Goal: Information Seeking & Learning: Learn about a topic

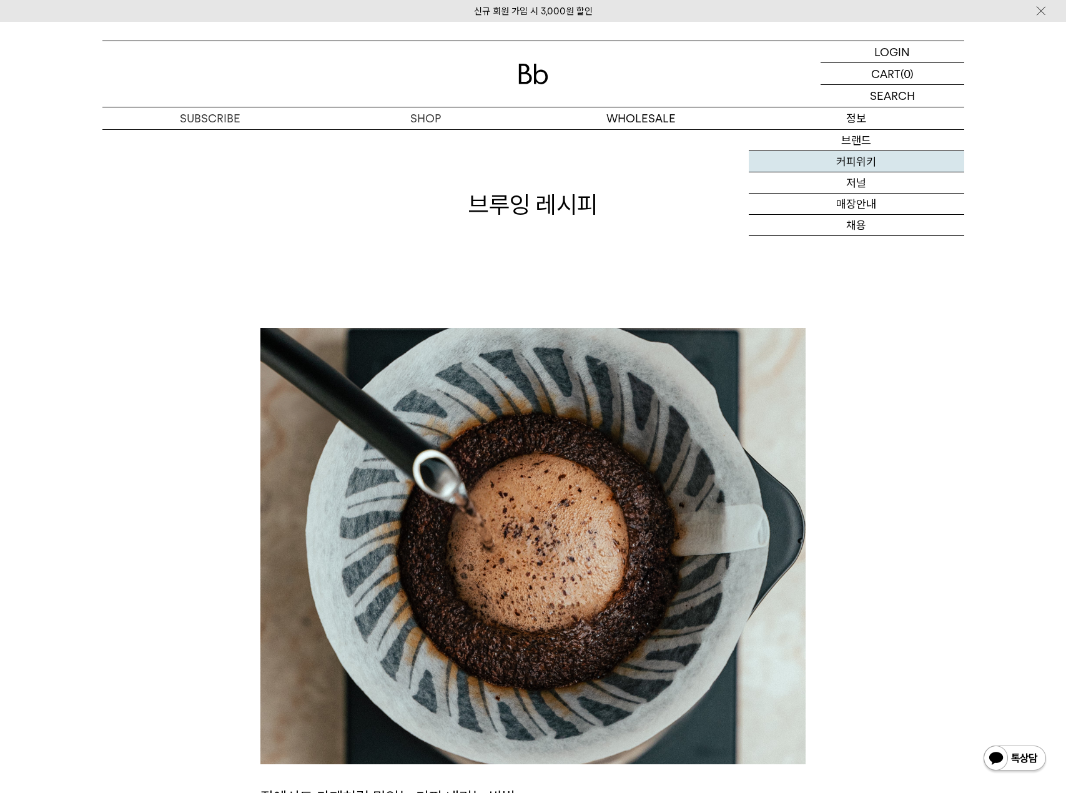
click at [864, 161] on link "커피위키" at bounding box center [856, 161] width 215 height 21
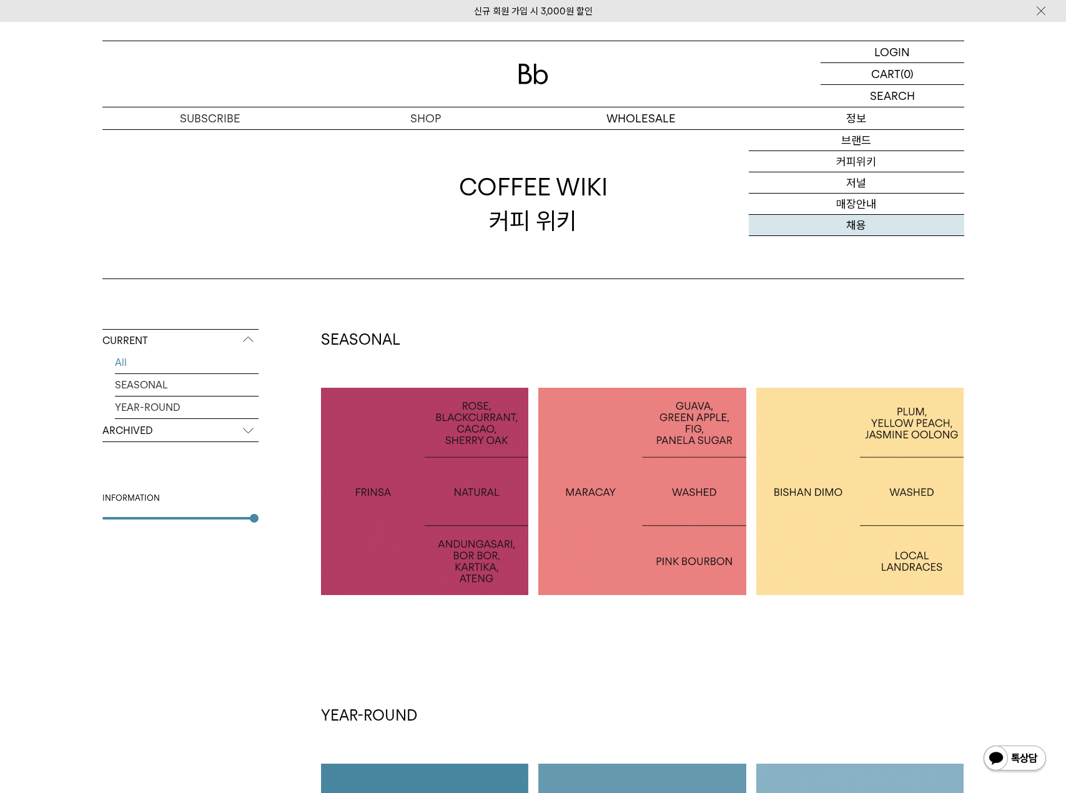
click at [868, 220] on link "채용" at bounding box center [856, 225] width 215 height 21
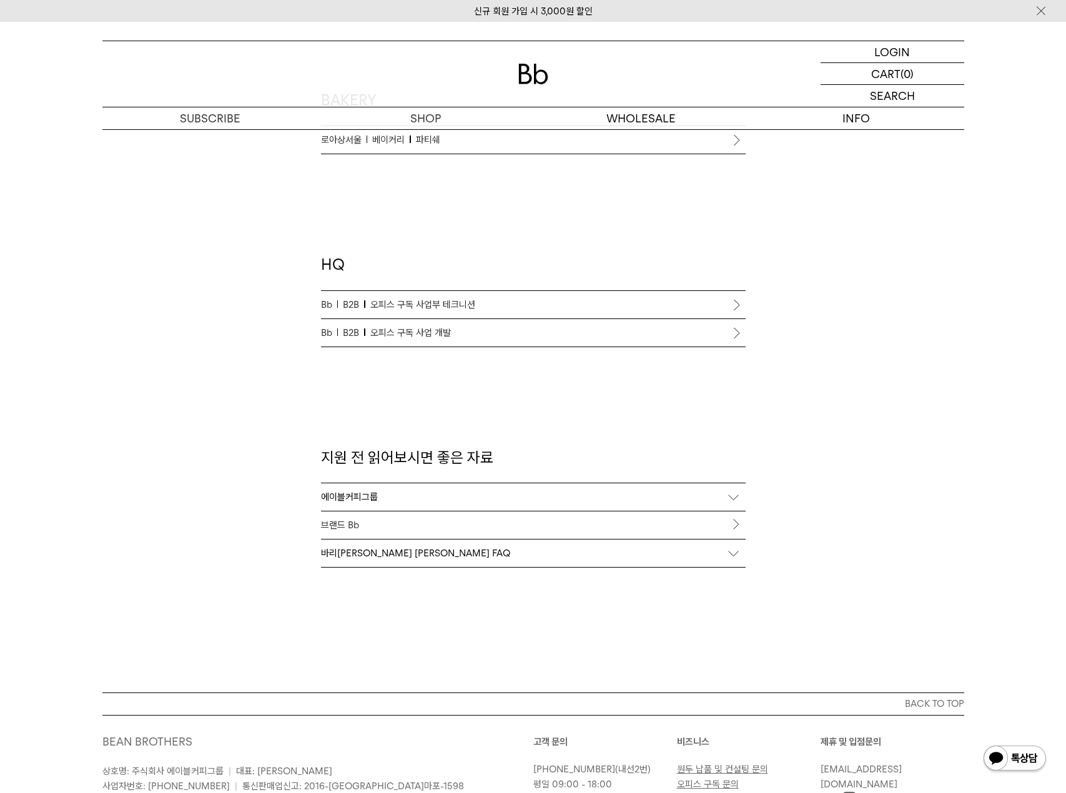
scroll to position [937, 0]
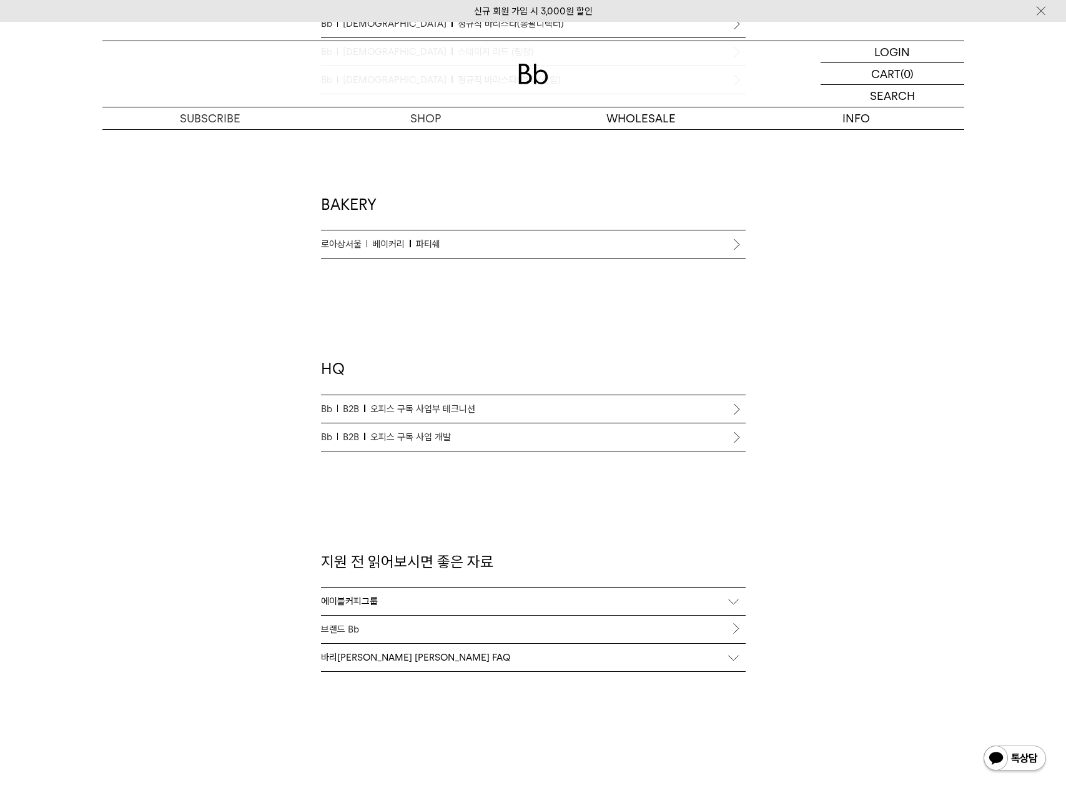
click at [373, 631] on link "브랜드 Bb" at bounding box center [533, 629] width 425 height 27
click at [740, 434] on li "Bb B2B 오피스 구독 사업 개발" at bounding box center [533, 437] width 425 height 28
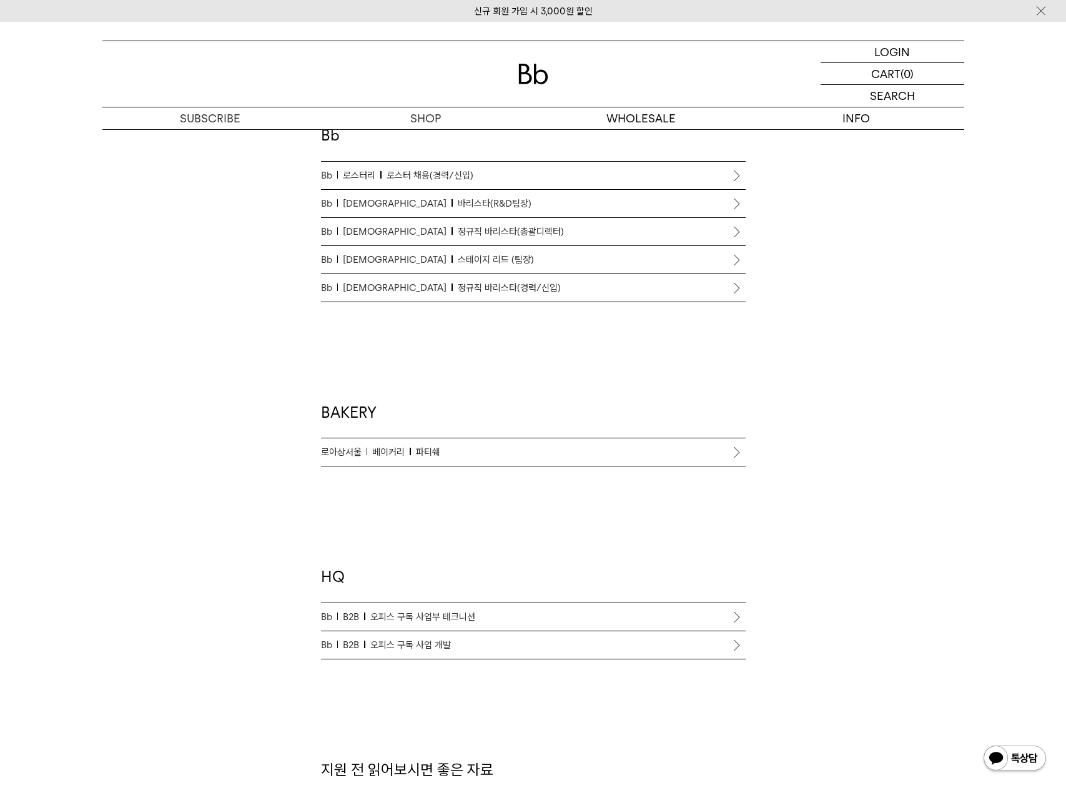
scroll to position [625, 0]
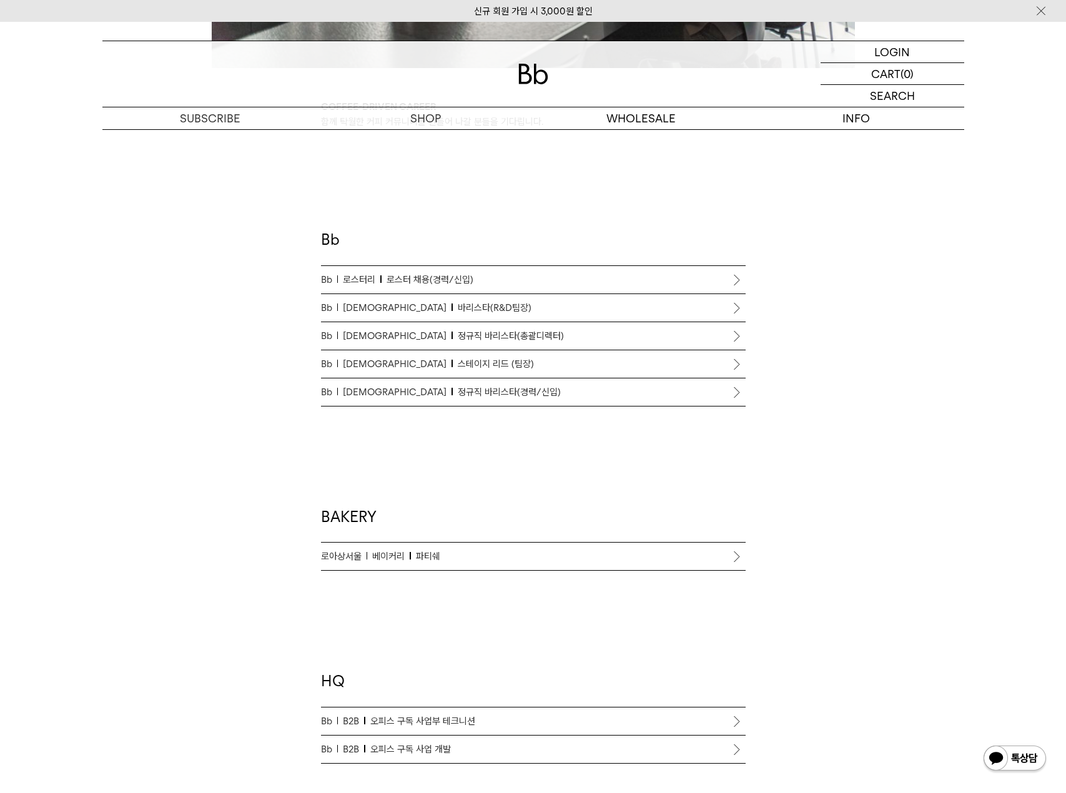
click at [569, 404] on link "Bb 바리스타 정규직 바리스타(경력/신입)" at bounding box center [533, 392] width 425 height 27
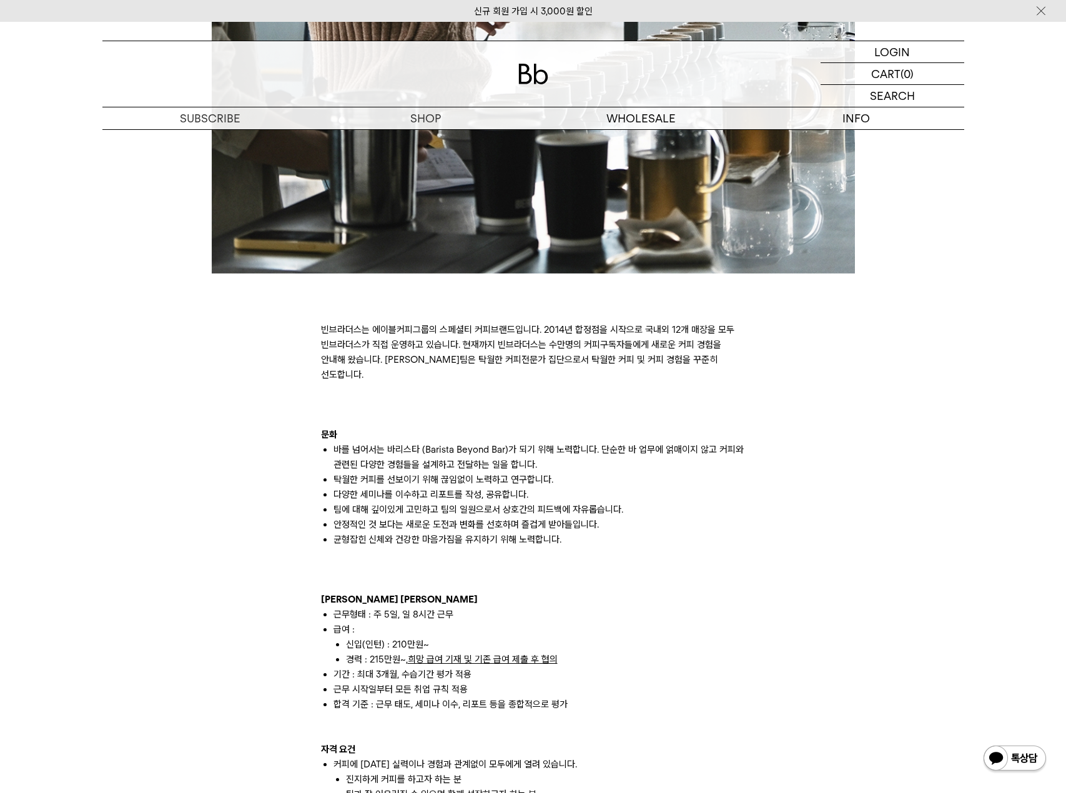
scroll to position [729, 0]
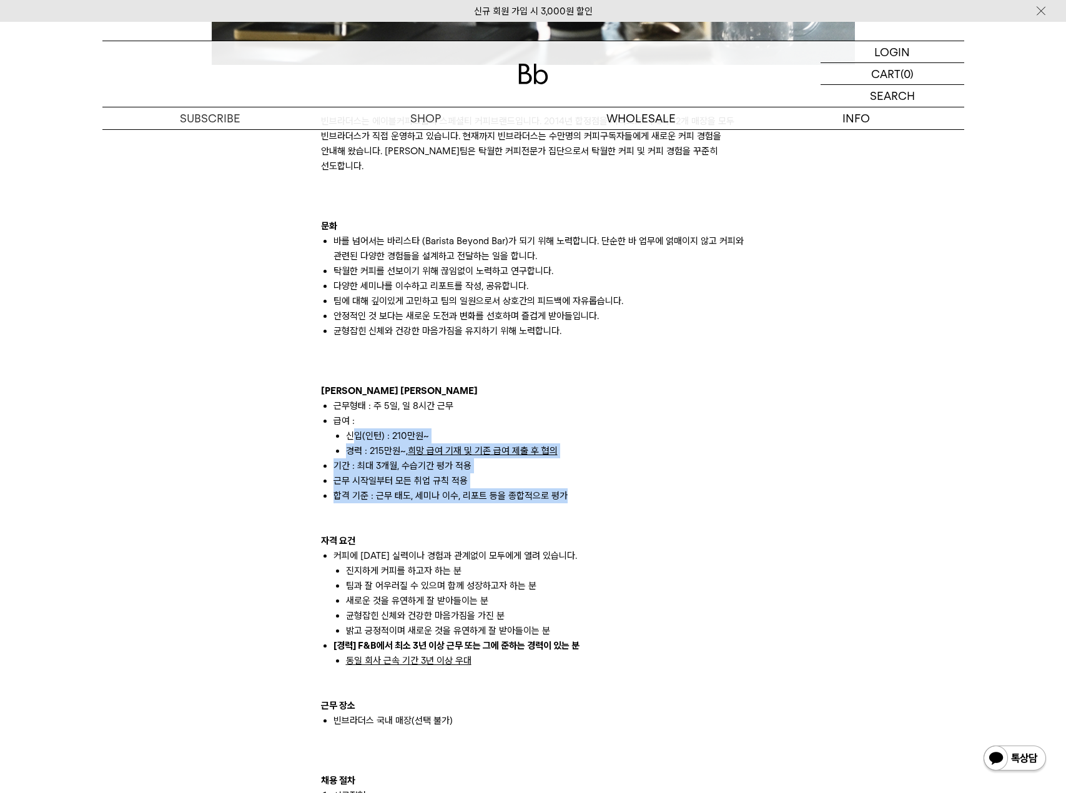
drag, startPoint x: 352, startPoint y: 428, endPoint x: 468, endPoint y: 495, distance: 134.6
click at [468, 495] on div "빈브라더스는 에이블커피그룹의 스페셜티 커피브랜드입니다. 2014년 합정점을 시작으로 국내외 12개 매장을 모두 빈브라더스가 직접 운영하고 있습…" at bounding box center [533, 691] width 425 height 1214
click at [468, 503] on p at bounding box center [533, 510] width 425 height 15
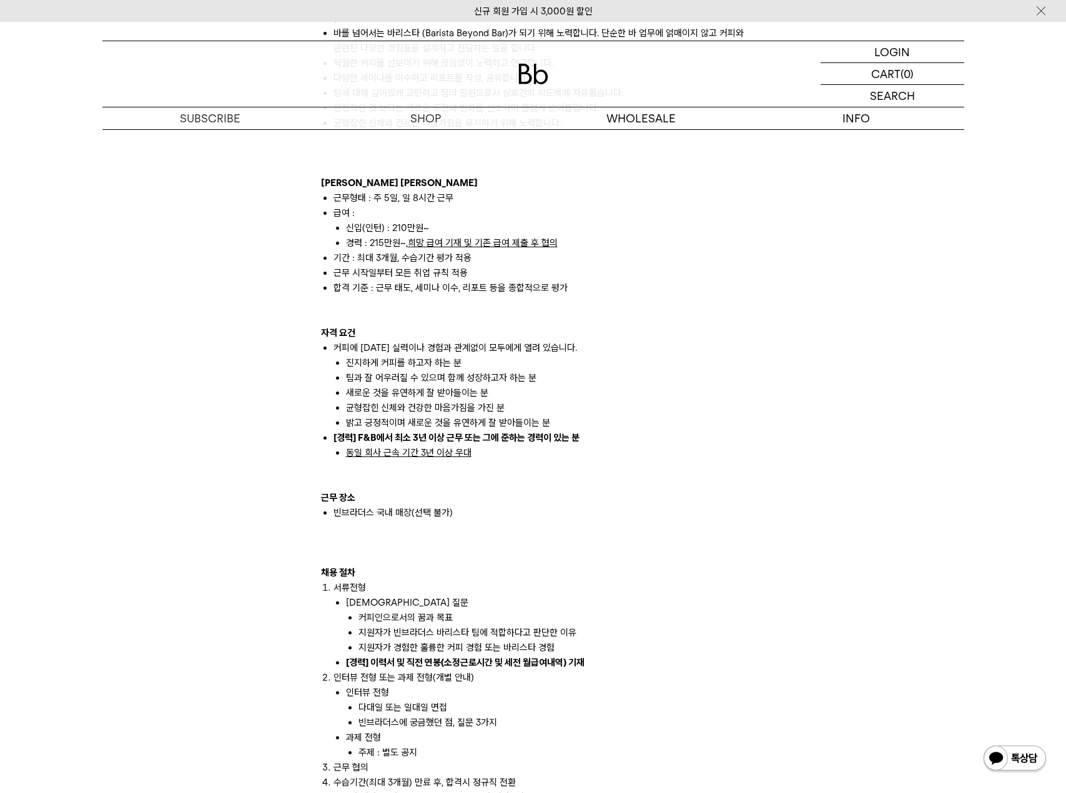
scroll to position [1041, 0]
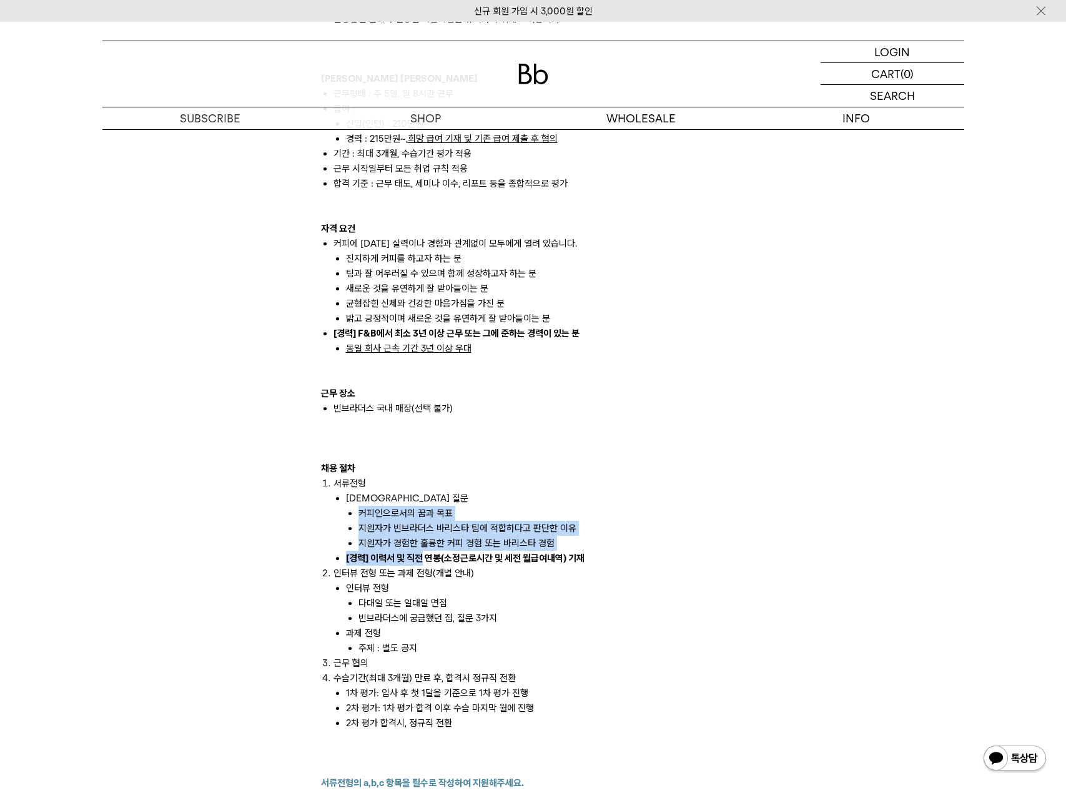
drag, startPoint x: 409, startPoint y: 532, endPoint x: 423, endPoint y: 542, distance: 16.6
click at [423, 542] on ul "사전 질문 커피인으로서의 꿈과 목표 지원자가 빈브라더스 바리스타 팀에 적합하다고 판단한 이유 지원자가 경험한 훌륭한 커피 경험 또는 바리스타 …" at bounding box center [540, 528] width 412 height 75
click at [428, 553] on b "[경력] 이력서 및 직전 연봉(소정근로시간 및 세전 월급여내역) 기재" at bounding box center [465, 558] width 239 height 11
drag, startPoint x: 540, startPoint y: 578, endPoint x: 374, endPoint y: 505, distance: 180.9
click at [374, 505] on ol "서류전형 사전 질문 커피인으로서의 꿈과 목표 지원자가 빈브라더스 바리스타 팀에 적합하다고 판단한 이유 지원자가 경험한 훌륭한 커피 경험 또는 …" at bounding box center [533, 603] width 425 height 255
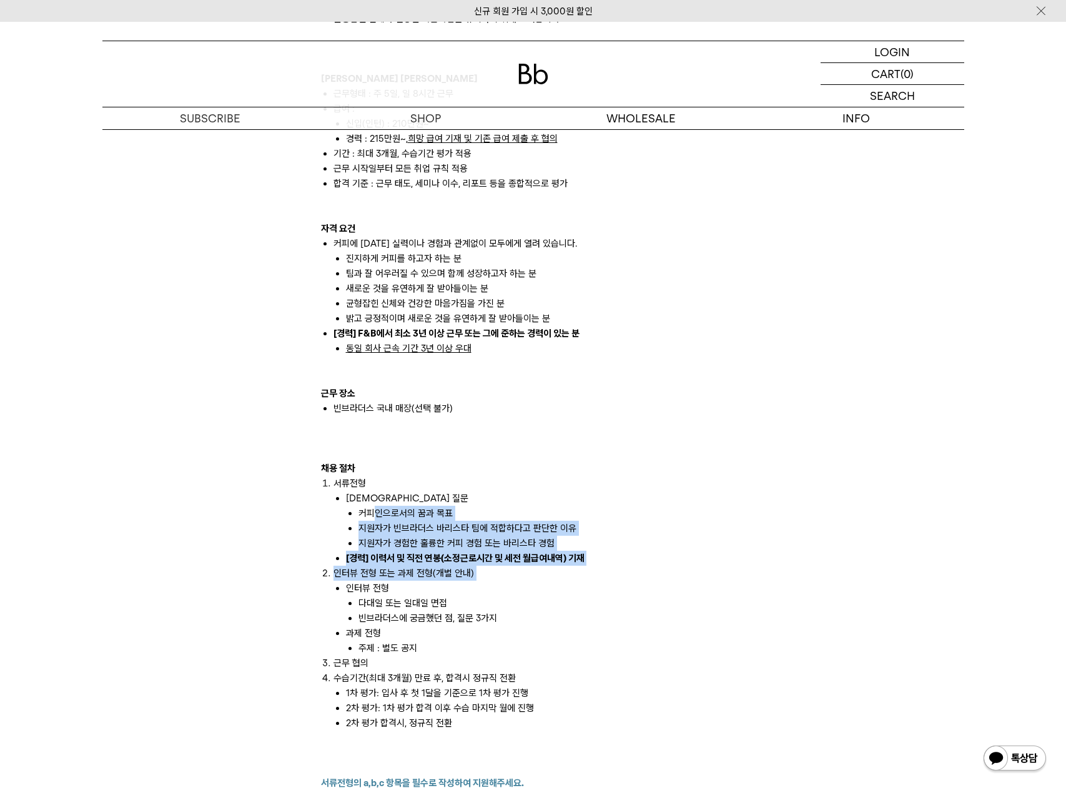
click at [374, 506] on li "커피인으로서의 꿈과 목표" at bounding box center [552, 513] width 387 height 15
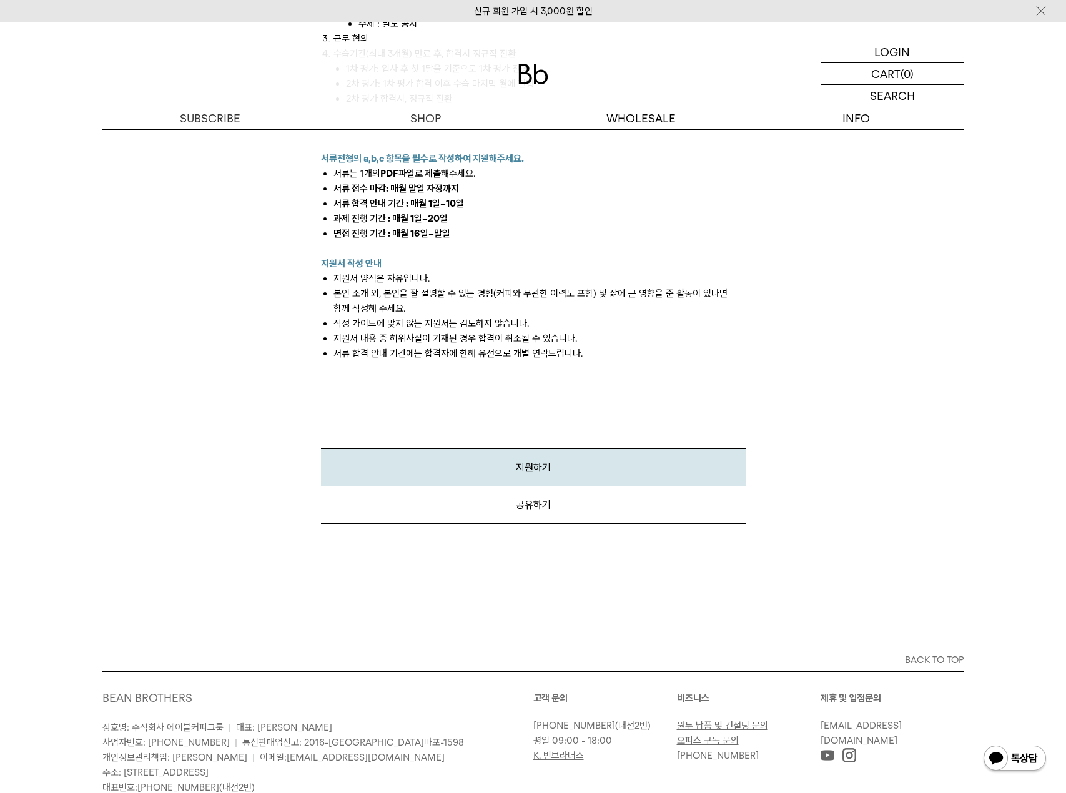
scroll to position [1745, 0]
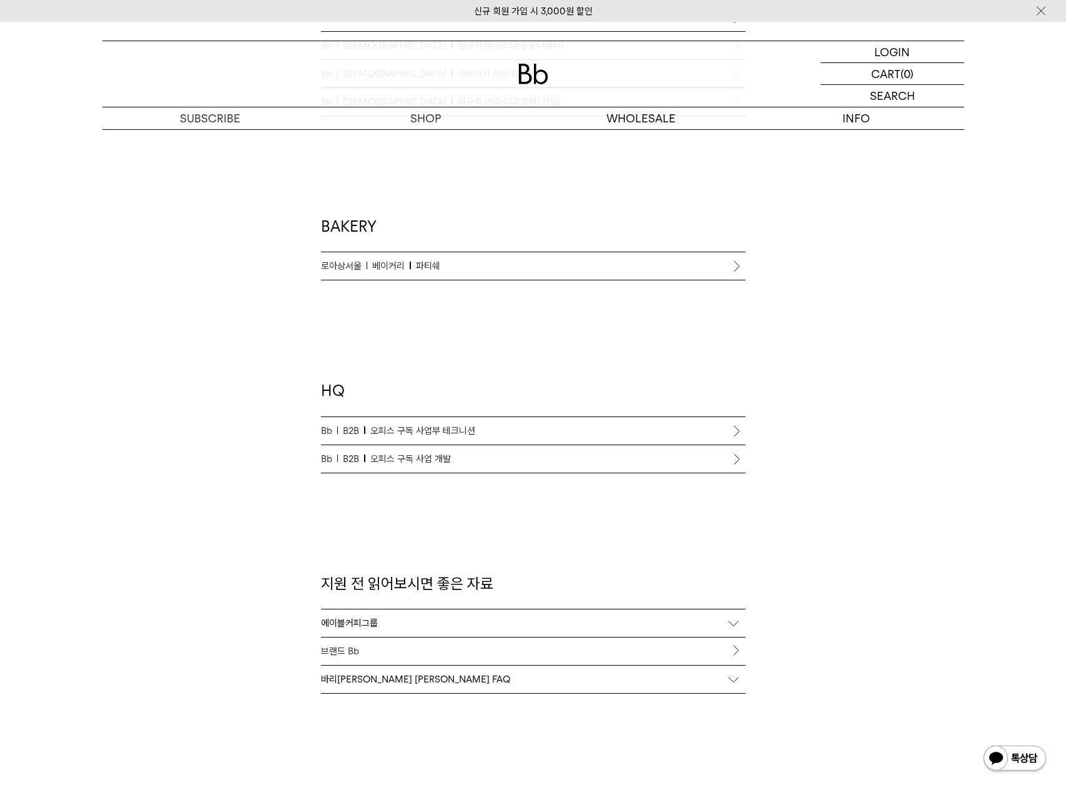
scroll to position [1019, 0]
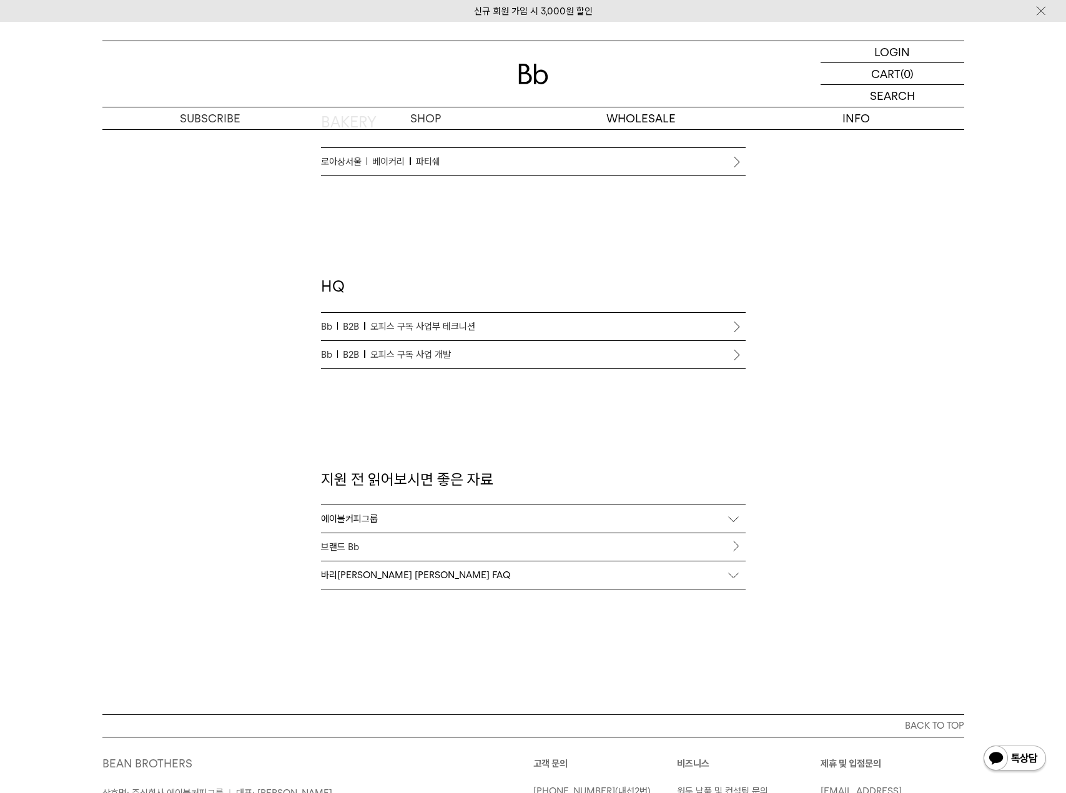
click at [436, 332] on span "오피스 구독 사업부 테크니션" at bounding box center [422, 326] width 105 height 15
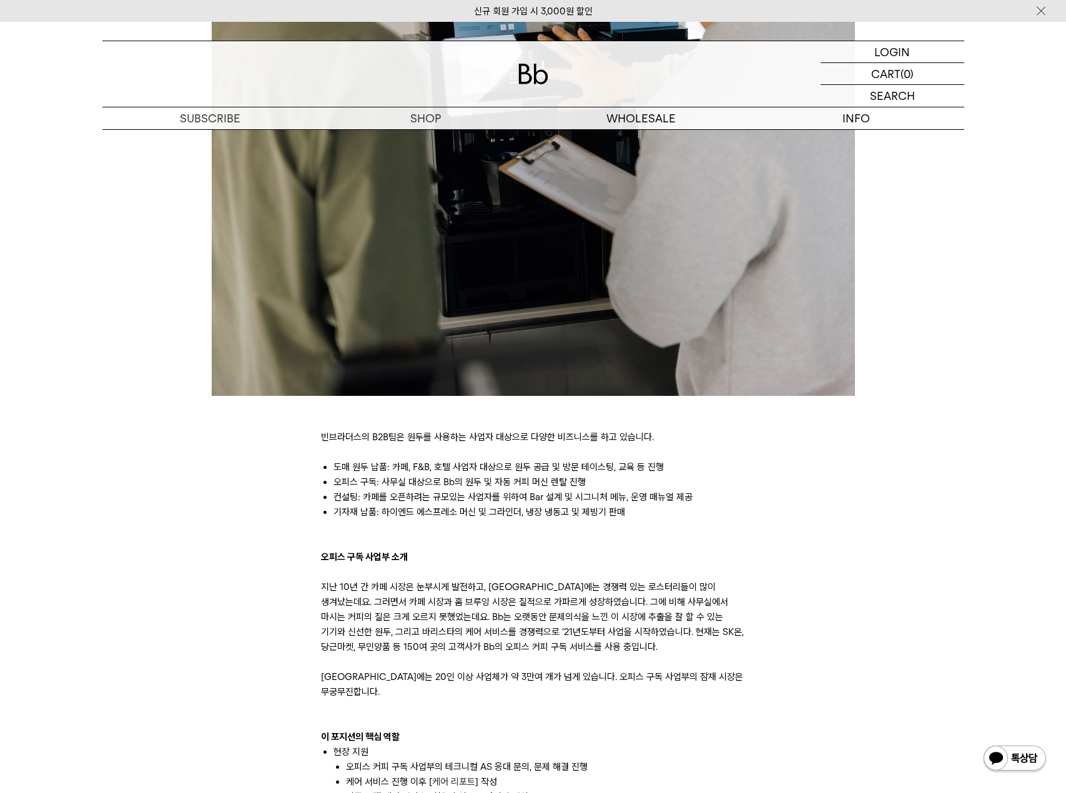
scroll to position [417, 0]
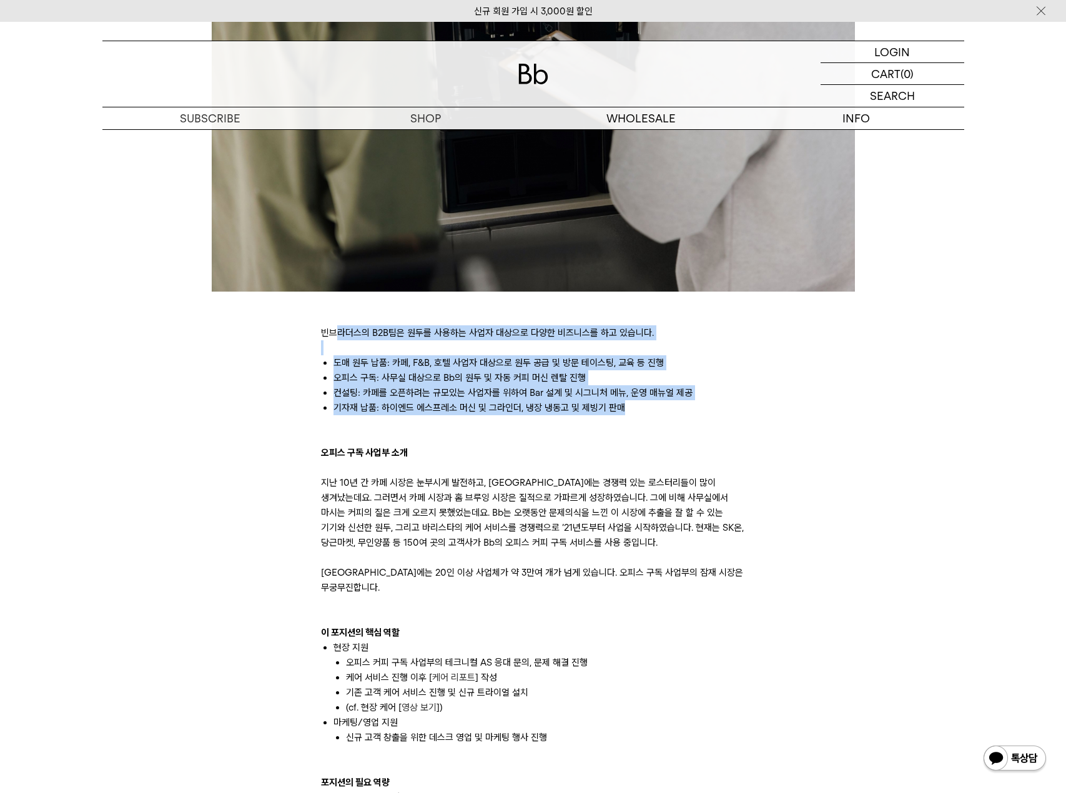
drag, startPoint x: 335, startPoint y: 331, endPoint x: 455, endPoint y: 426, distance: 153.0
click at [455, 426] on div "빈브라더스의 B2B팀은 원두를 사용하는 사업자 대상으로 다양한 비즈니스를 하고 있습니다. 도매 원두 납품: 카페, F&B, 호텔 사업자 대상으…" at bounding box center [533, 744] width 425 height 869
click at [455, 426] on p at bounding box center [533, 422] width 425 height 15
drag, startPoint x: 497, startPoint y: 399, endPoint x: 315, endPoint y: 340, distance: 191.6
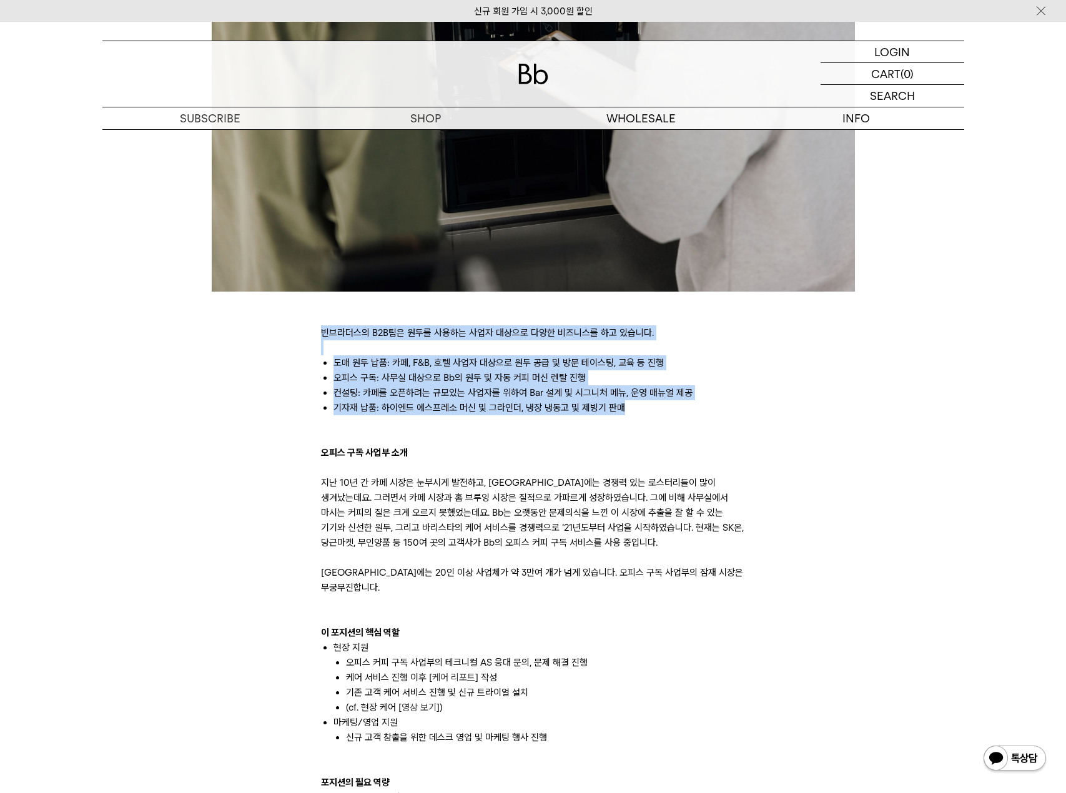
click at [311, 338] on div "빈브라더스의 B2B팀은 원두를 사용하는 사업자 대상으로 다양한 비즈니스를 하고 있습니다. 도매 원두 납품: 카페, F&B, 호텔 사업자 대상으…" at bounding box center [533, 603] width 874 height 1481
drag, startPoint x: 311, startPoint y: 338, endPoint x: 499, endPoint y: 433, distance: 210.6
click at [499, 433] on div "빈브라더스의 B2B팀은 원두를 사용하는 사업자 대상으로 다양한 비즈니스를 하고 있습니다. 도매 원두 납품: 카페, F&B, 호텔 사업자 대상으…" at bounding box center [533, 603] width 874 height 1481
click at [499, 433] on p at bounding box center [533, 437] width 425 height 15
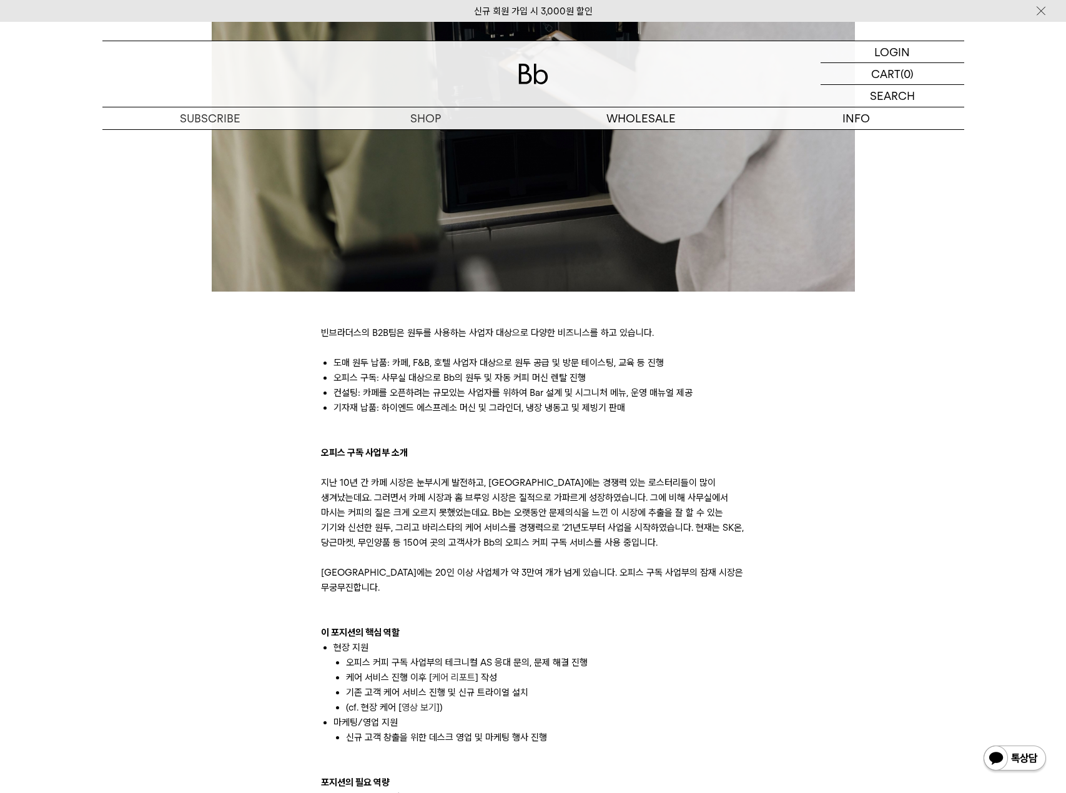
scroll to position [520, 0]
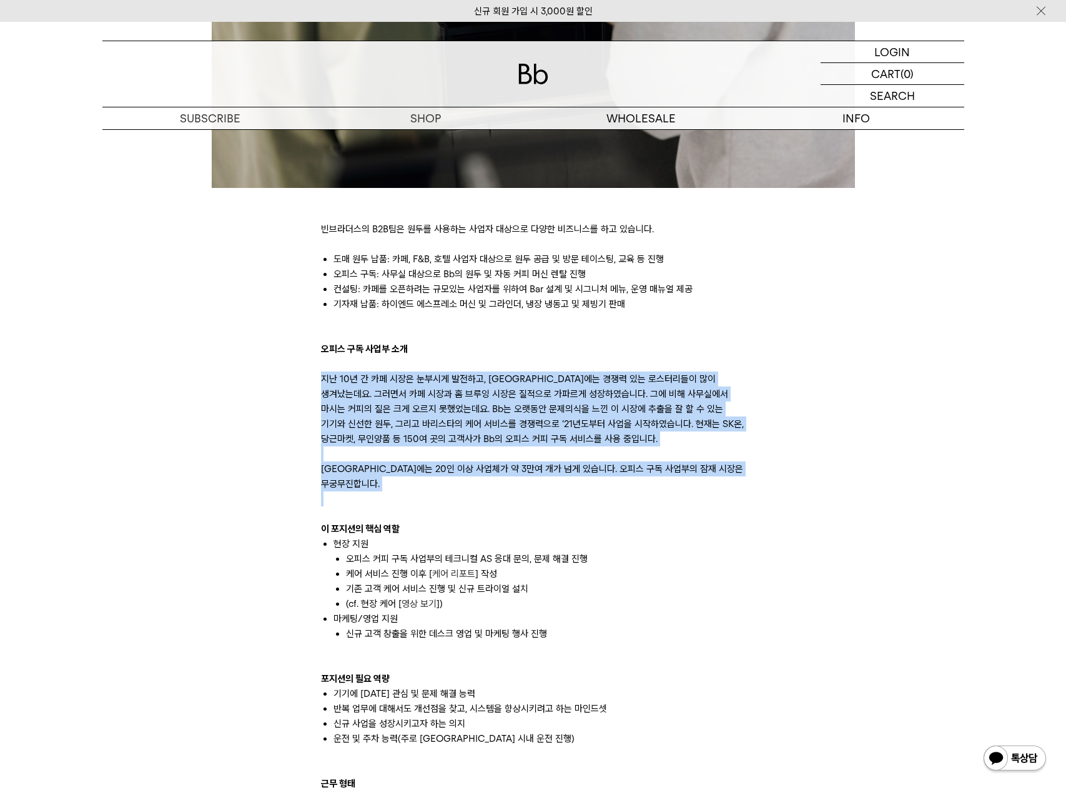
drag, startPoint x: 375, startPoint y: 399, endPoint x: 676, endPoint y: 506, distance: 320.3
click at [676, 506] on div "빈브라더스의 B2B팀은 원두를 사용하는 사업자 대상으로 다양한 비즈니스를 하고 있습니다. 도매 원두 납품: 카페, F&B, 호텔 사업자 대상으…" at bounding box center [533, 723] width 437 height 1033
click at [676, 507] on p at bounding box center [533, 514] width 425 height 15
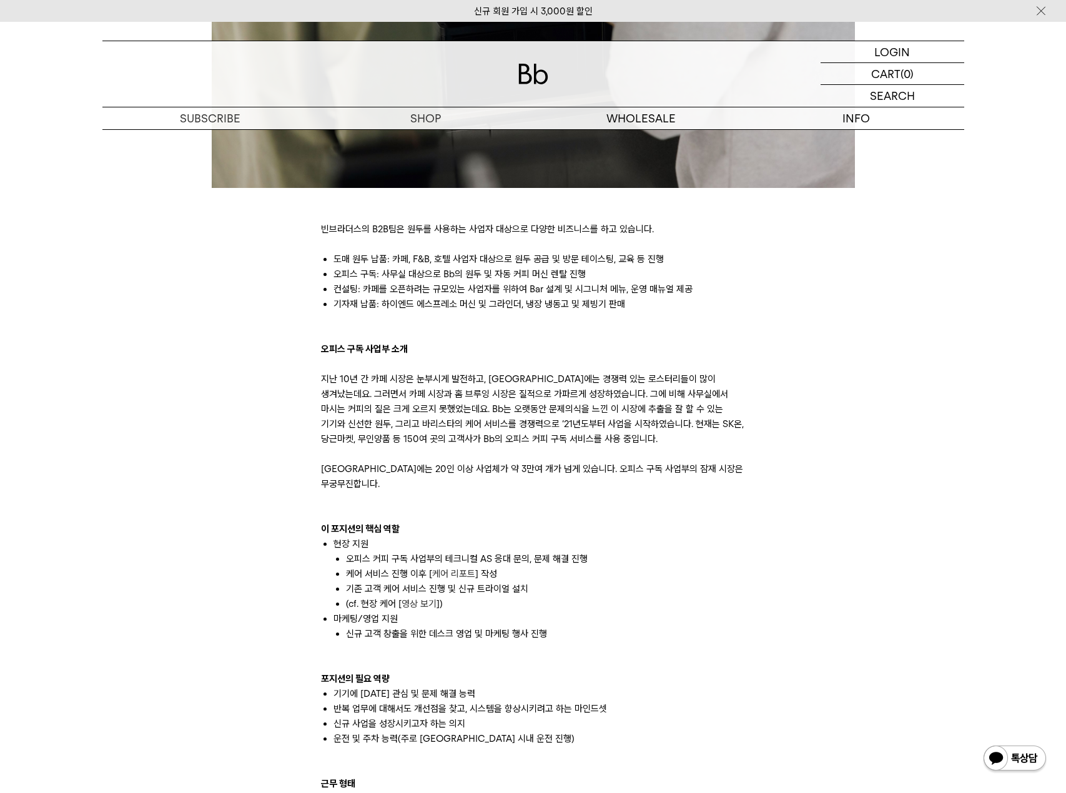
scroll to position [625, 0]
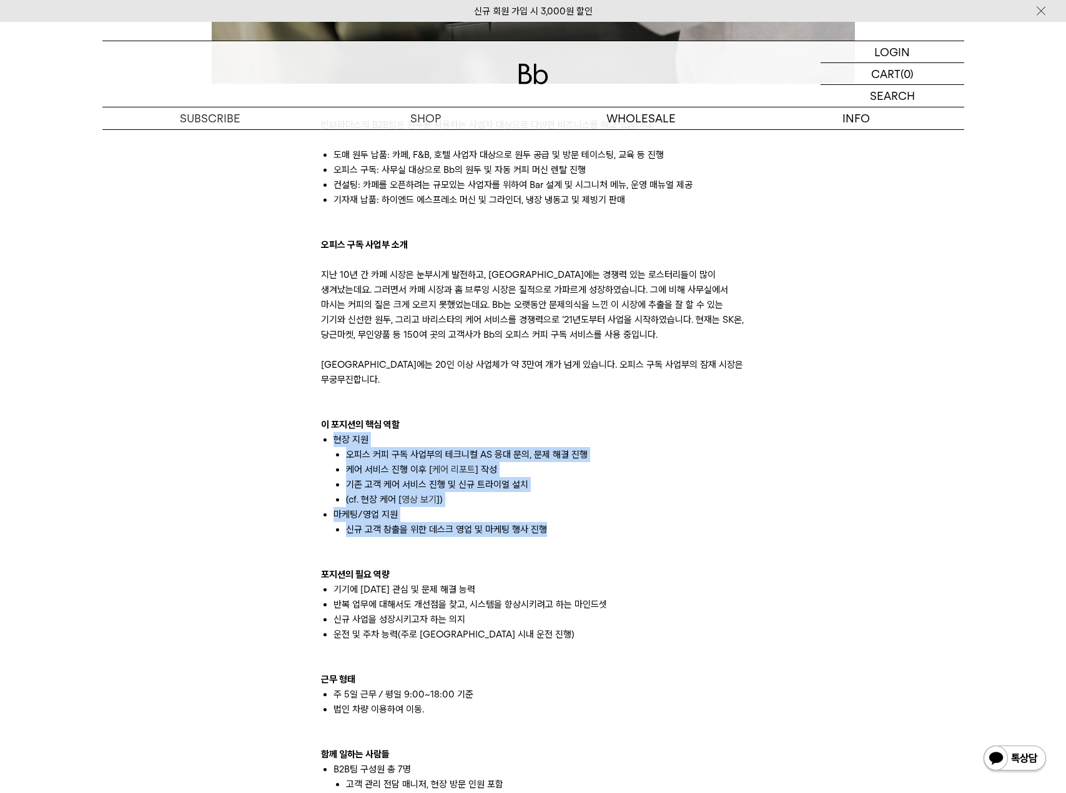
drag, startPoint x: 312, startPoint y: 423, endPoint x: 578, endPoint y: 530, distance: 286.1
click at [578, 530] on div "빈브라더스의 B2B팀은 원두를 사용하는 사업자 대상으로 다양한 비즈니스를 하고 있습니다. 도매 원두 납품: 카페, F&B, 호텔 사업자 대상으…" at bounding box center [533, 395] width 874 height 1481
click at [578, 537] on p at bounding box center [533, 544] width 425 height 15
drag, startPoint x: 578, startPoint y: 530, endPoint x: 305, endPoint y: 390, distance: 306.2
click at [305, 390] on div "빈브라더스의 B2B팀은 원두를 사용하는 사업자 대상으로 다양한 비즈니스를 하고 있습니다. 도매 원두 납품: 카페, F&B, 호텔 사업자 대상으…" at bounding box center [533, 395] width 874 height 1481
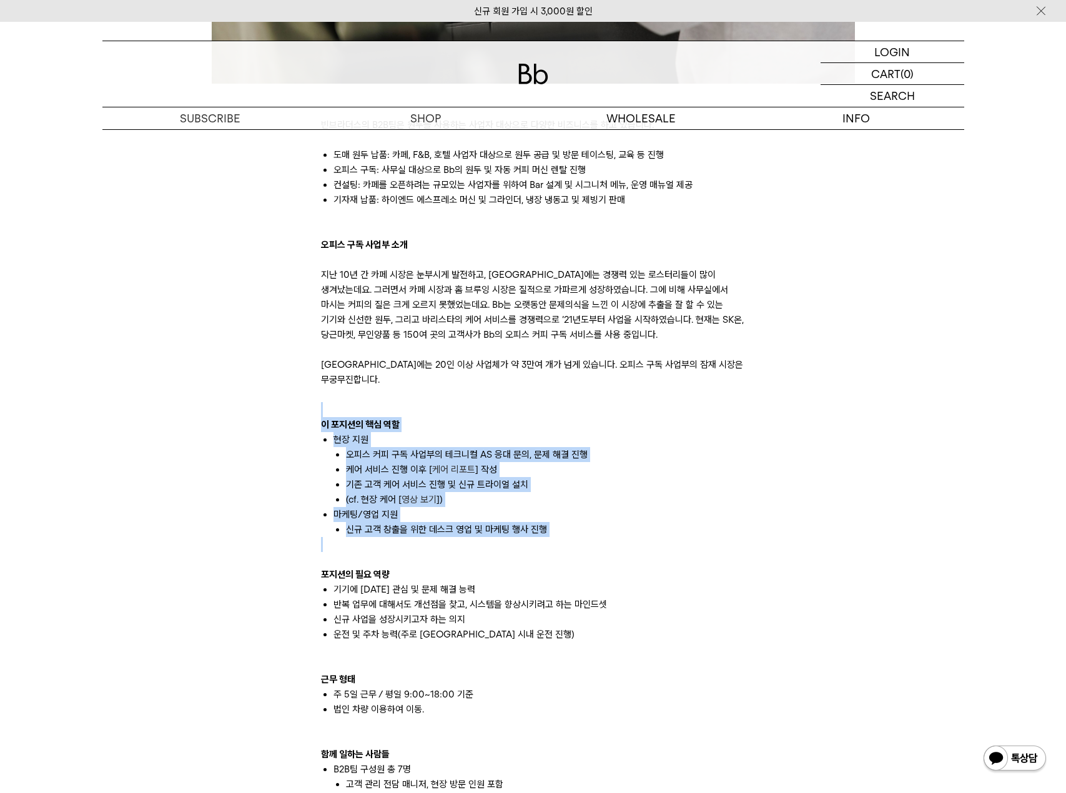
click at [305, 390] on div "빈브라더스의 B2B팀은 원두를 사용하는 사업자 대상으로 다양한 비즈니스를 하고 있습니다. 도매 원두 납품: 카페, F&B, 호텔 사업자 대상으…" at bounding box center [533, 395] width 874 height 1481
drag, startPoint x: 305, startPoint y: 390, endPoint x: 637, endPoint y: 524, distance: 357.8
click at [636, 524] on div "빈브라더스의 B2B팀은 원두를 사용하는 사업자 대상으로 다양한 비즈니스를 하고 있습니다. 도매 원두 납품: 카페, F&B, 호텔 사업자 대상으…" at bounding box center [533, 395] width 874 height 1481
click at [637, 537] on p at bounding box center [533, 544] width 425 height 15
drag, startPoint x: 637, startPoint y: 524, endPoint x: 296, endPoint y: 389, distance: 367.0
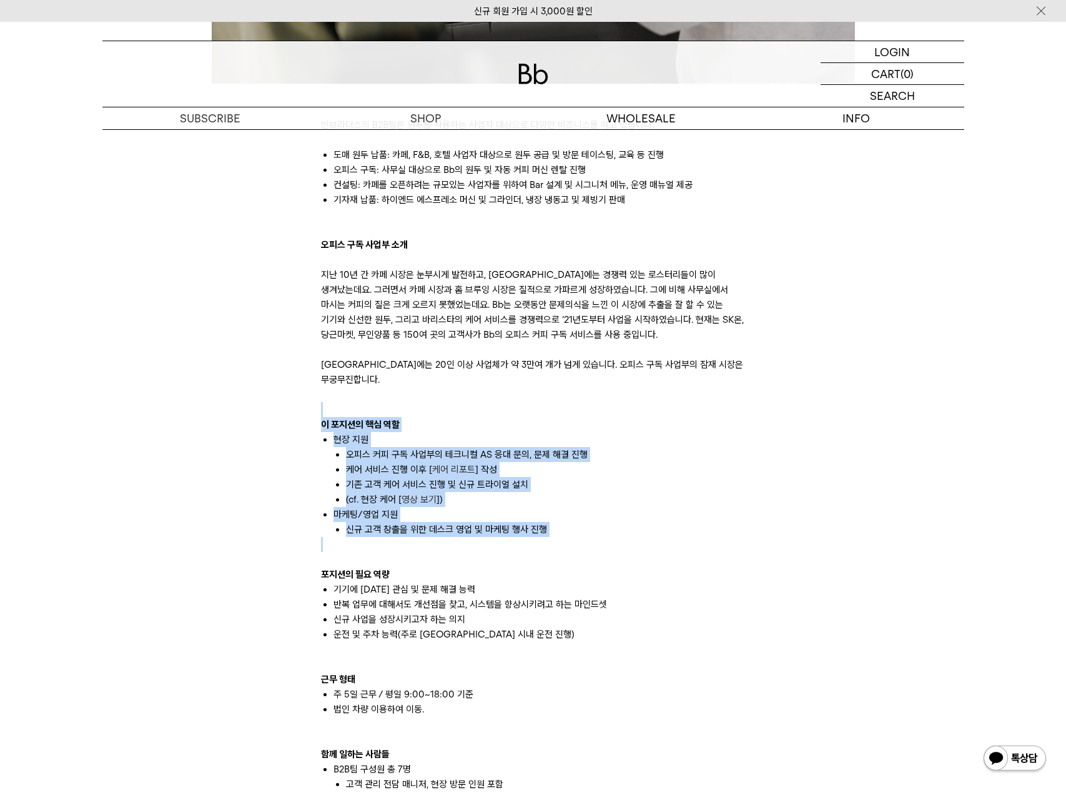
click at [297, 389] on div "빈브라더스의 B2B팀은 원두를 사용하는 사업자 대상으로 다양한 비즈니스를 하고 있습니다. 도매 원두 납품: 카페, F&B, 호텔 사업자 대상으…" at bounding box center [533, 395] width 874 height 1481
click at [296, 389] on div "빈브라더스의 B2B팀은 원두를 사용하는 사업자 대상으로 다양한 비즈니스를 하고 있습니다. 도매 원두 납품: 카페, F&B, 호텔 사업자 대상으…" at bounding box center [533, 395] width 874 height 1481
drag, startPoint x: 296, startPoint y: 389, endPoint x: 555, endPoint y: 560, distance: 310.1
click at [555, 560] on div "빈브라더스의 B2B팀은 원두를 사용하는 사업자 대상으로 다양한 비즈니스를 하고 있습니다. 도매 원두 납품: 카페, F&B, 호텔 사업자 대상으…" at bounding box center [533, 395] width 874 height 1481
click at [555, 567] on p "포지션의 필요 역량" at bounding box center [533, 574] width 425 height 15
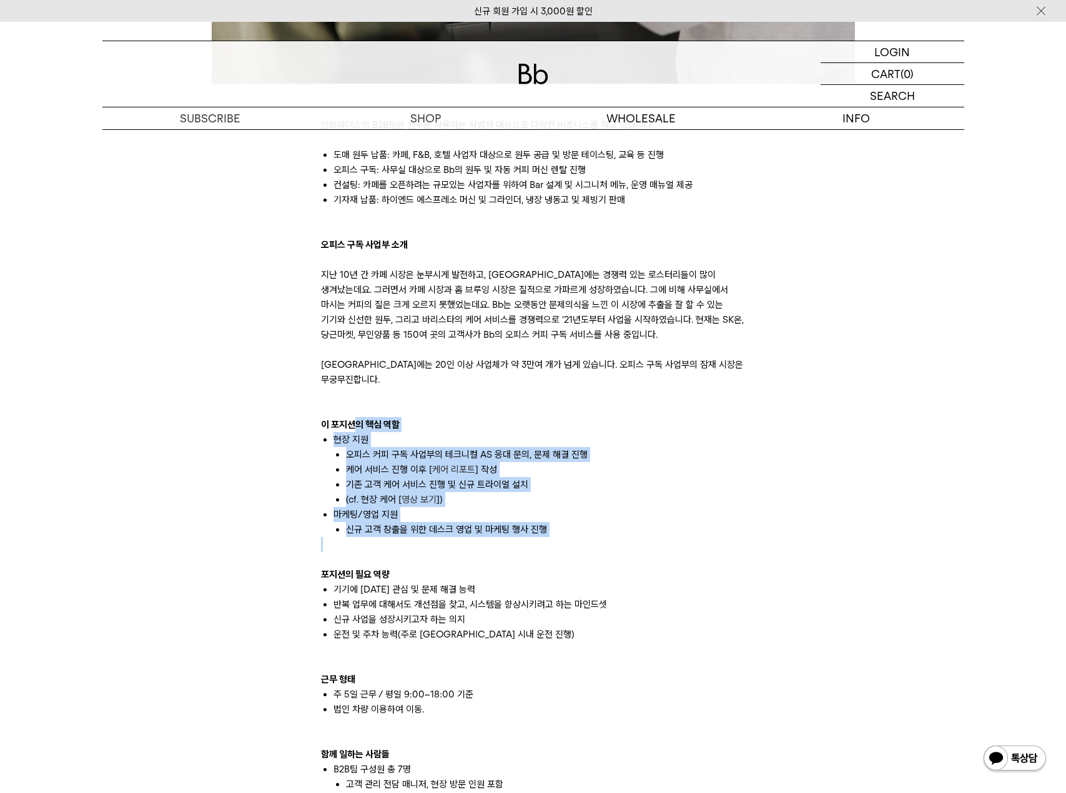
drag, startPoint x: 512, startPoint y: 540, endPoint x: 350, endPoint y: 402, distance: 211.8
click at [354, 411] on div "빈브라더스의 B2B팀은 원두를 사용하는 사업자 대상으로 다양한 비즈니스를 하고 있습니다. 도매 원두 납품: 카페, F&B, 호텔 사업자 대상으…" at bounding box center [533, 536] width 425 height 869
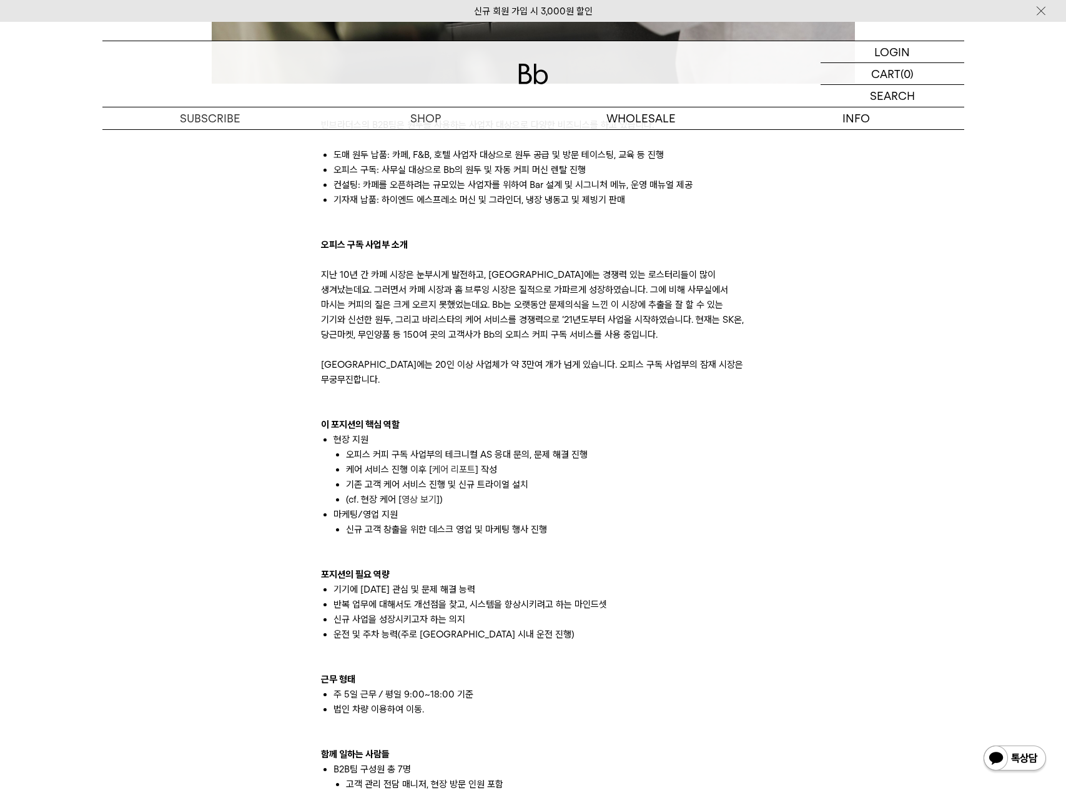
click at [342, 387] on p at bounding box center [533, 394] width 425 height 15
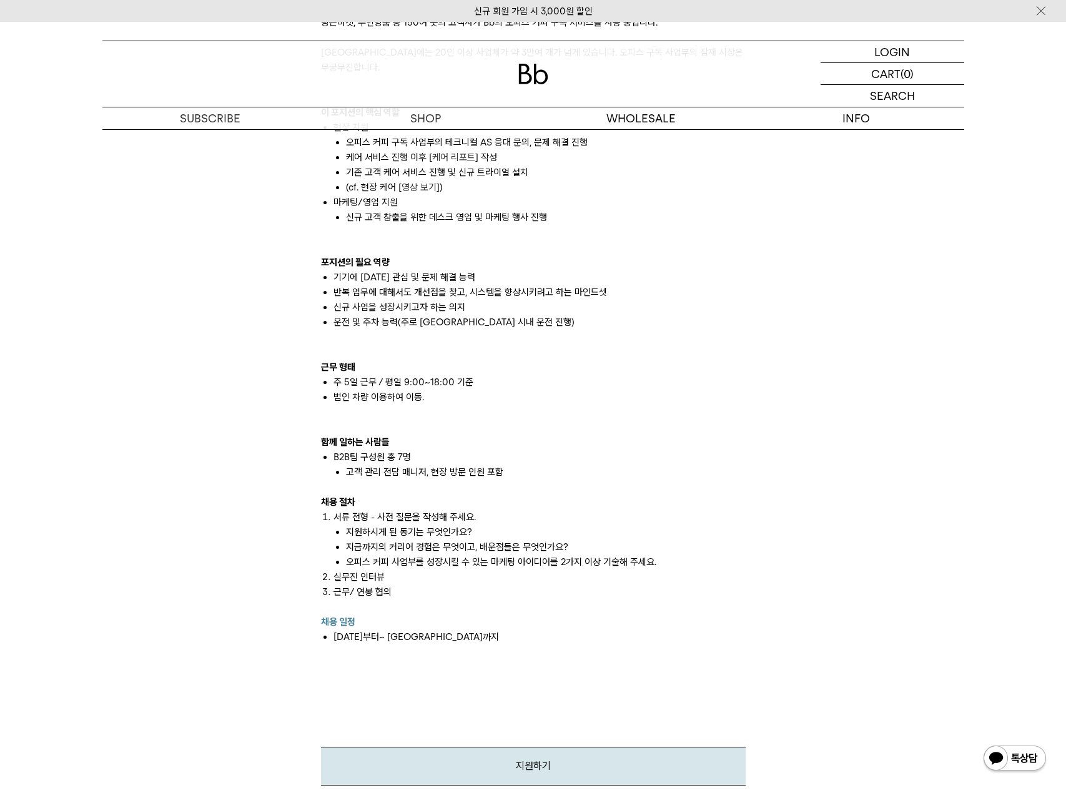
scroll to position [1041, 0]
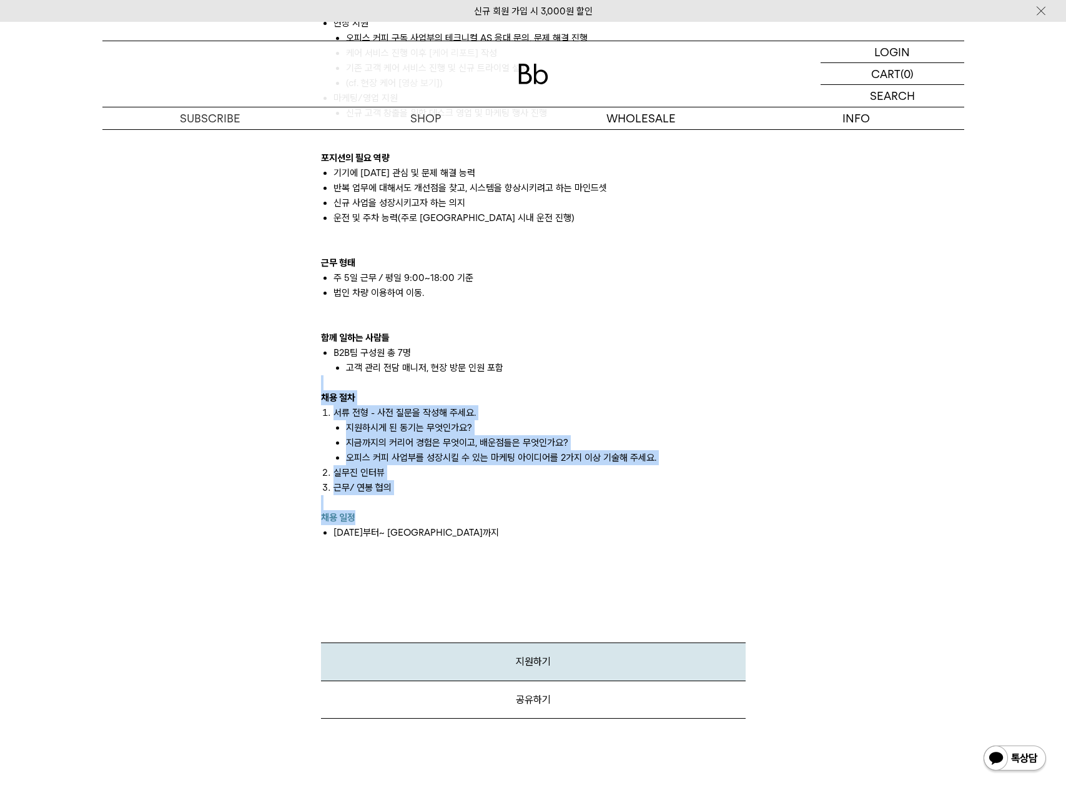
drag, startPoint x: 304, startPoint y: 363, endPoint x: 502, endPoint y: 505, distance: 243.9
click at [502, 510] on p "채용 일정" at bounding box center [533, 517] width 425 height 15
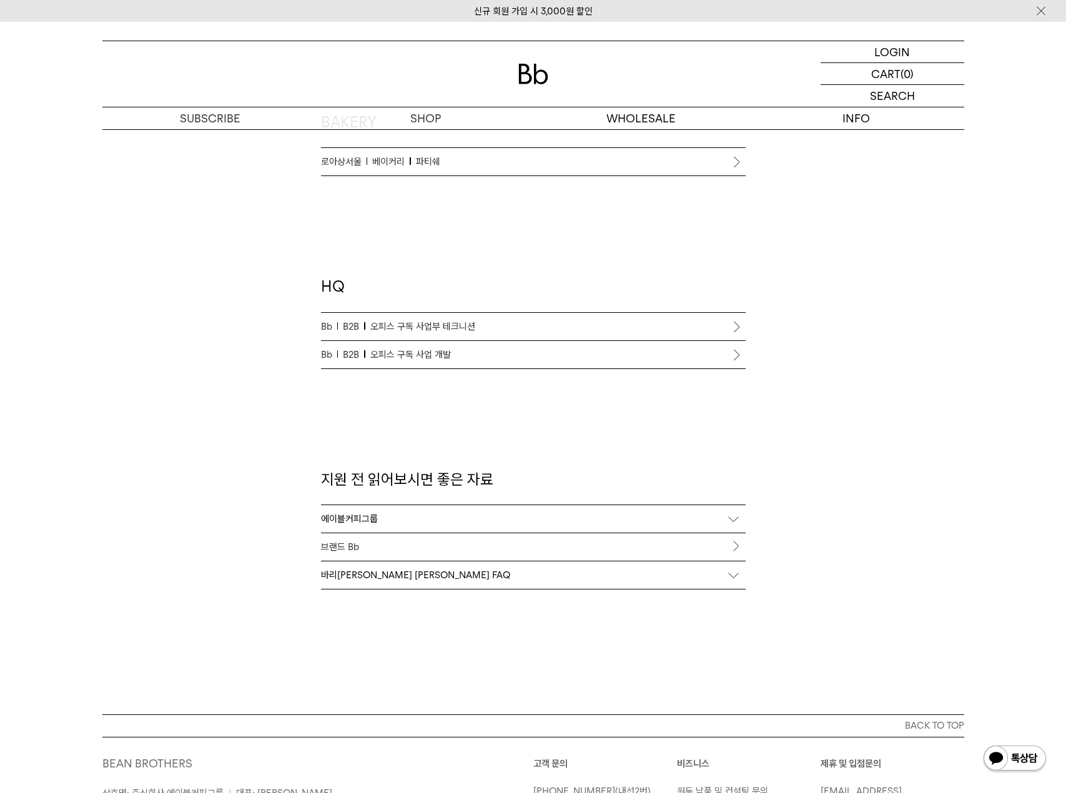
click at [386, 359] on span "오피스 구독 사업 개발" at bounding box center [410, 354] width 81 height 15
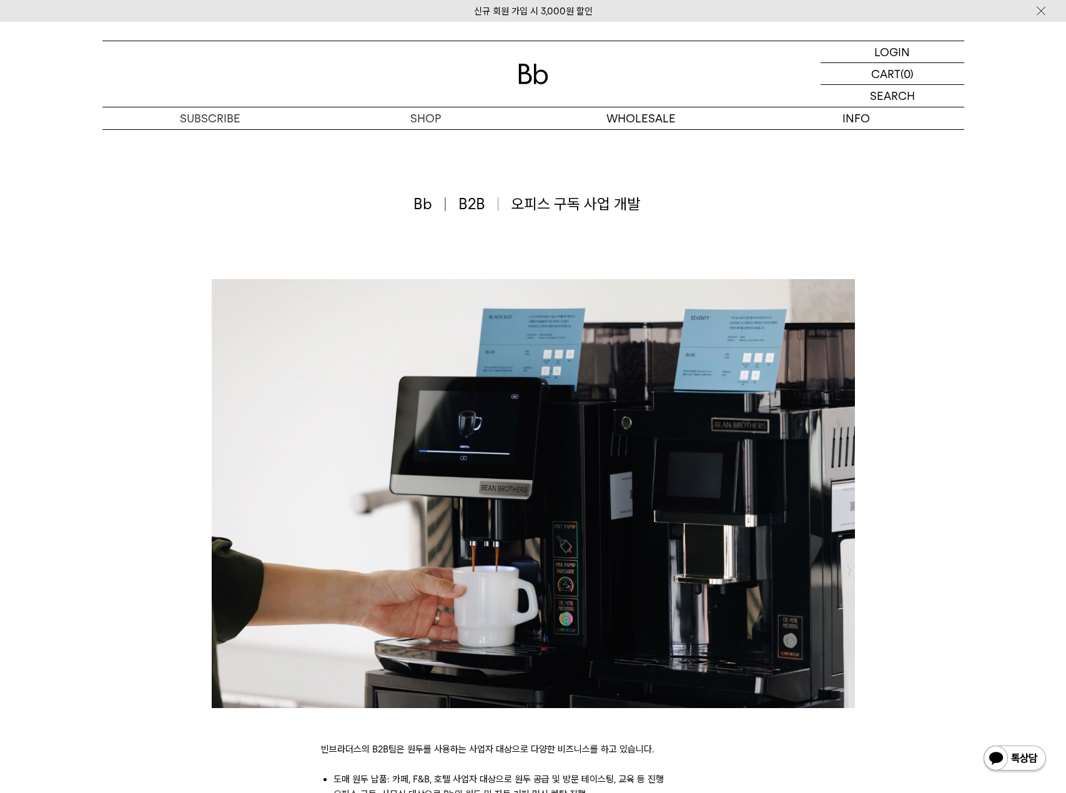
scroll to position [312, 0]
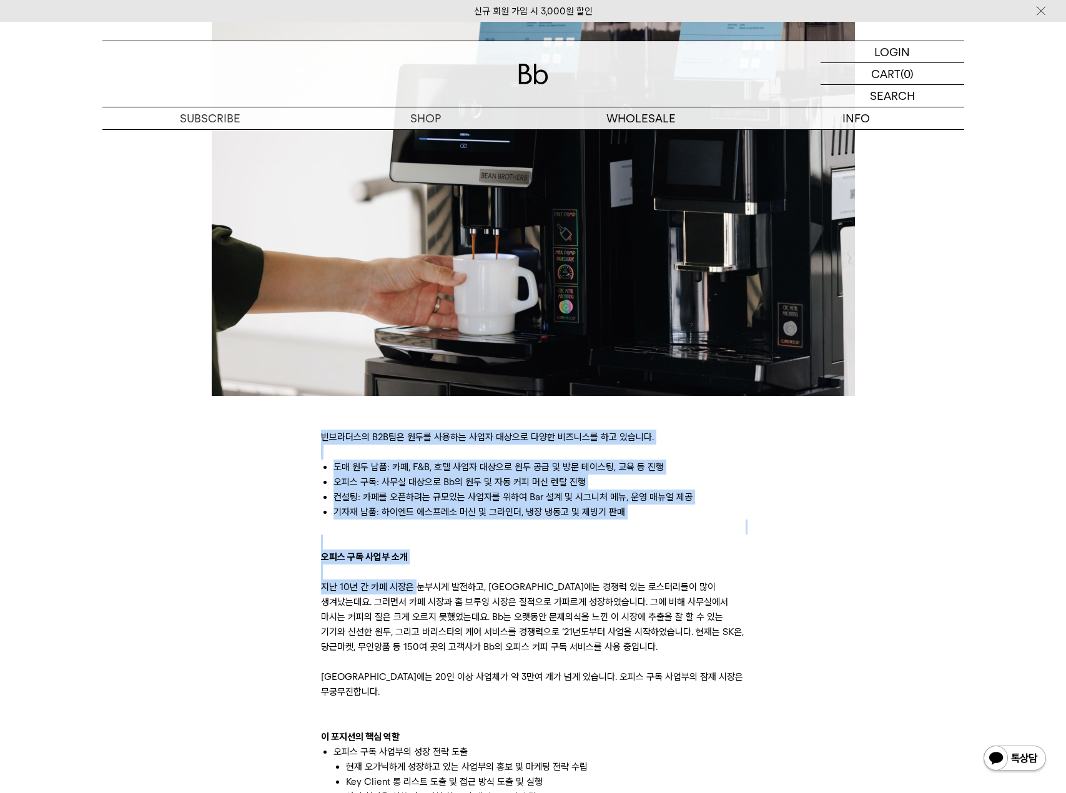
drag, startPoint x: 320, startPoint y: 433, endPoint x: 420, endPoint y: 592, distance: 186.6
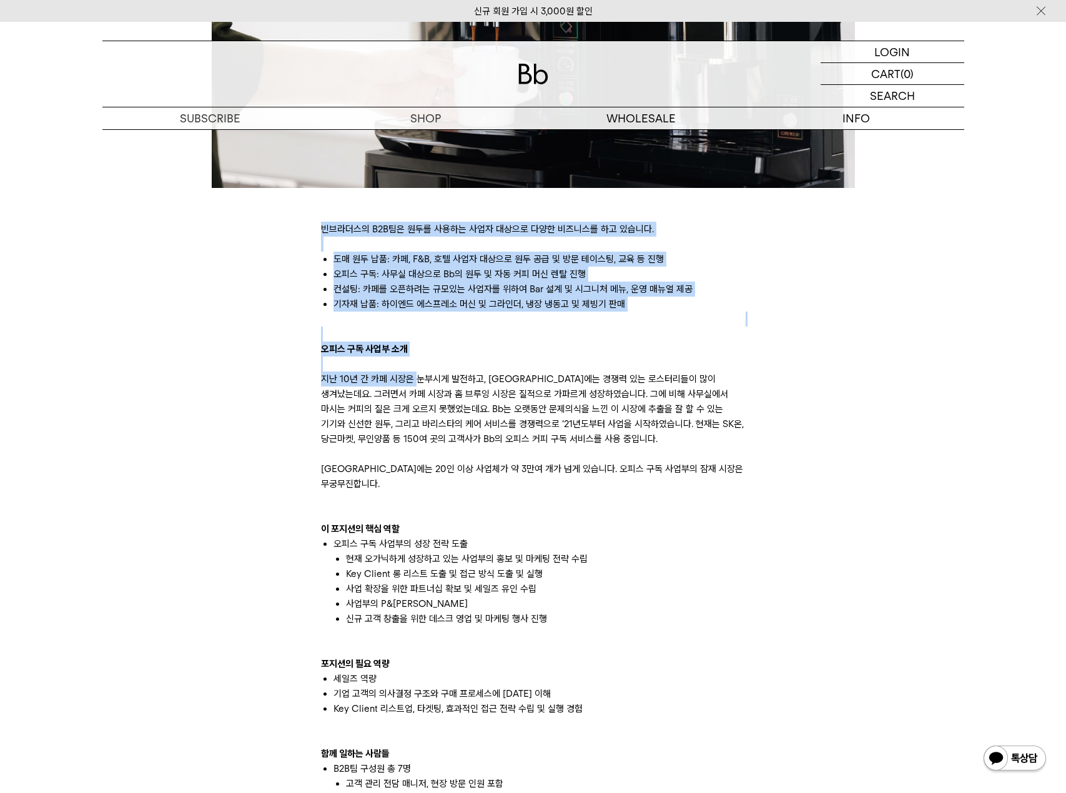
scroll to position [625, 0]
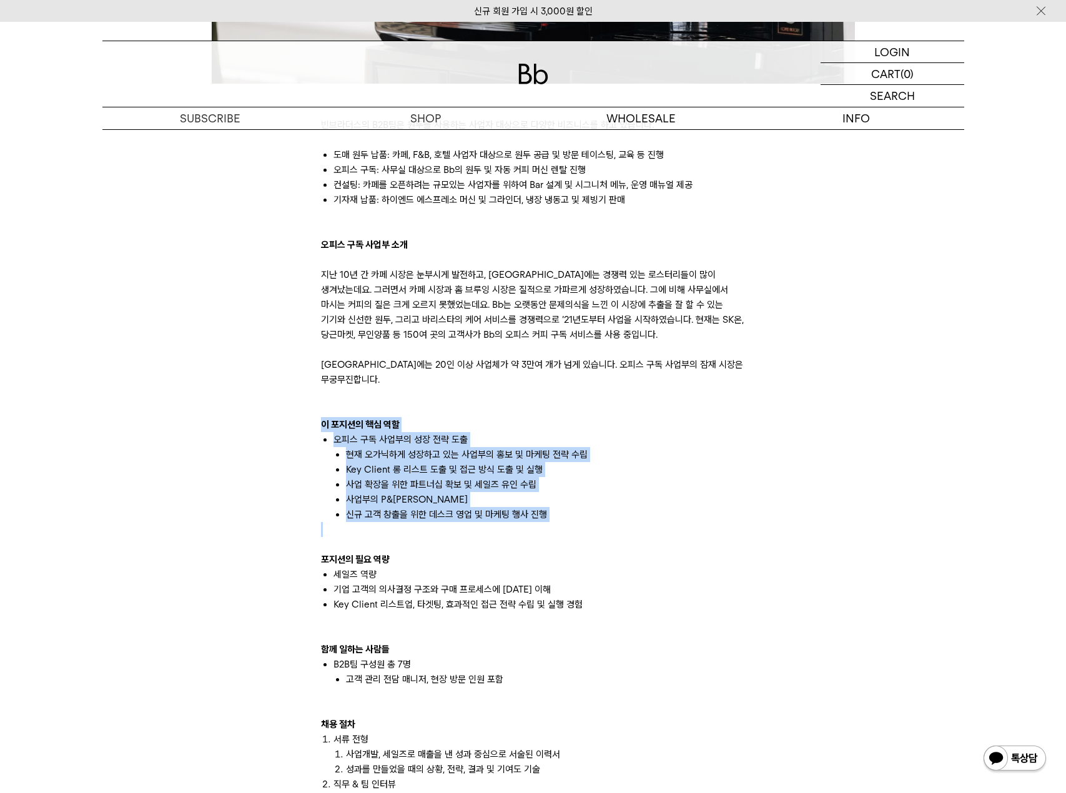
drag, startPoint x: 314, startPoint y: 407, endPoint x: 305, endPoint y: 532, distance: 125.2
click at [305, 532] on div "빈브라더스의 B2B팀은 원두를 사용하는 사업자 대상으로 다양한 비즈니스를 하고 있습니다. 도매 원두 납품: 카페, F&B, 호텔 사업자 대상으…" at bounding box center [533, 418] width 874 height 1526
click at [305, 536] on div "빈브라더스의 B2B팀은 원두를 사용하는 사업자 대상으로 다양한 비즈니스를 하고 있습니다. 도매 원두 납품: 카페, F&B, 호텔 사업자 대상으…" at bounding box center [533, 418] width 874 height 1526
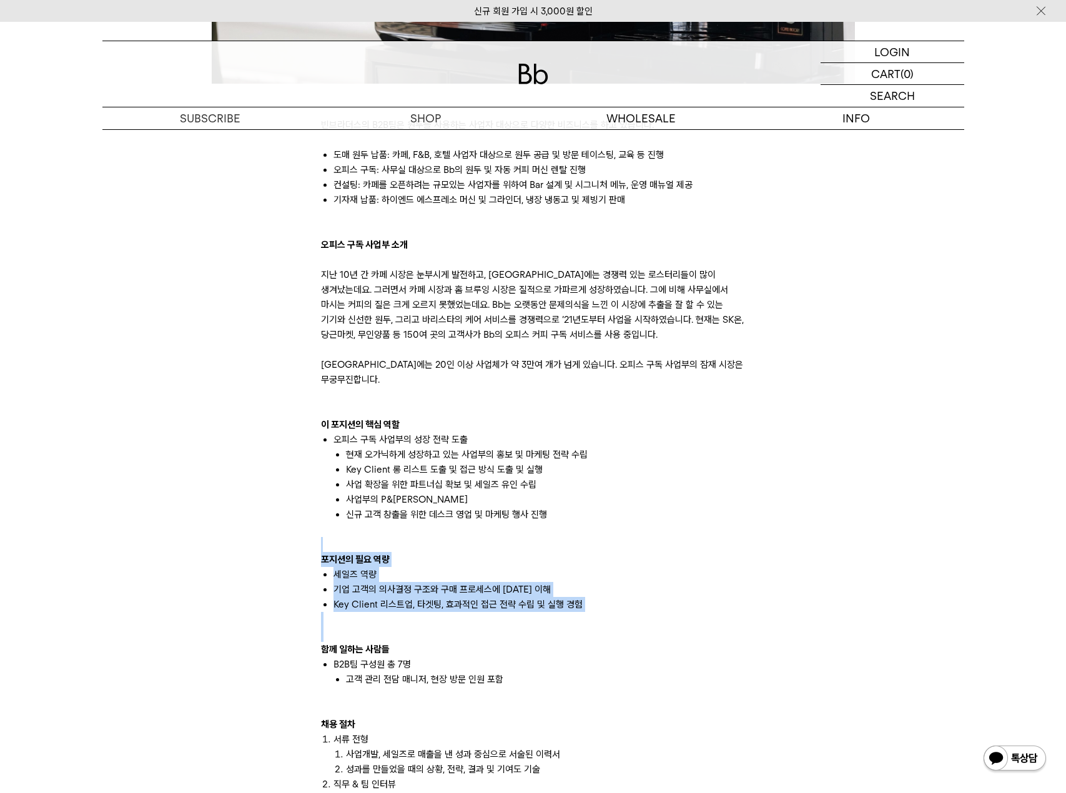
drag, startPoint x: 304, startPoint y: 534, endPoint x: 554, endPoint y: 623, distance: 265.3
click at [554, 623] on div "빈브라더스의 B2B팀은 원두를 사용하는 사업자 대상으로 다양한 비즈니스를 하고 있습니다. 도매 원두 납품: 카페, F&B, 호텔 사업자 대상으…" at bounding box center [533, 418] width 874 height 1526
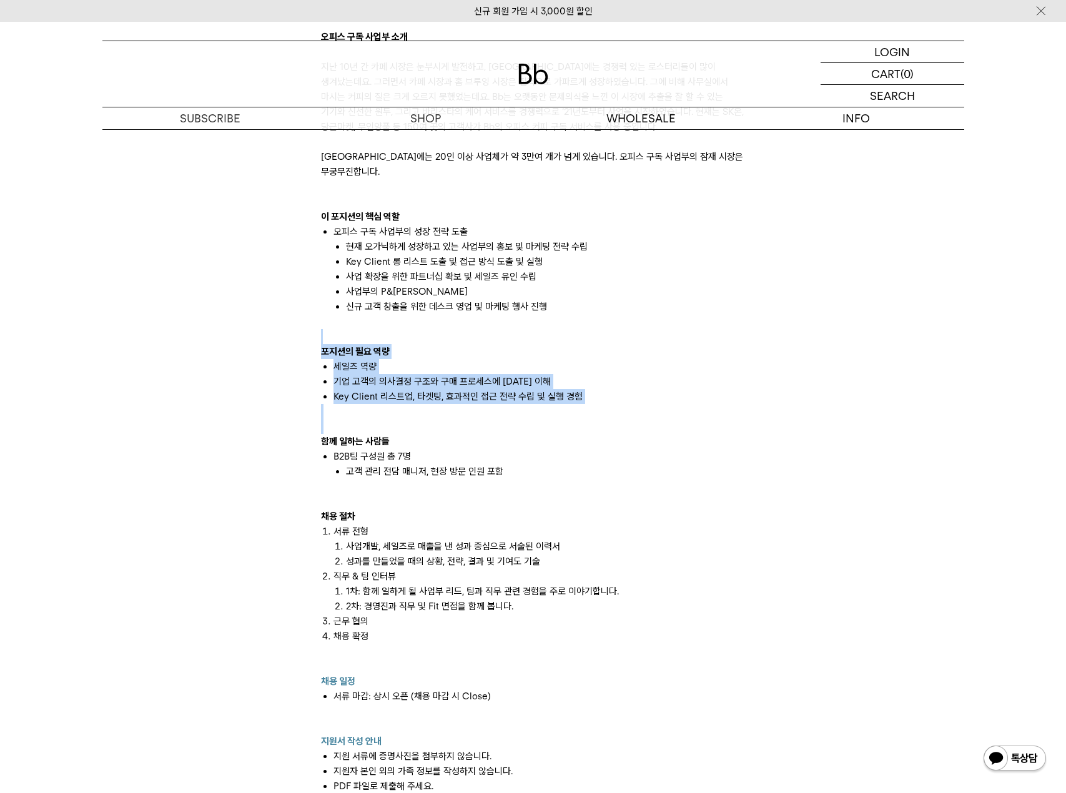
click at [321, 419] on div at bounding box center [533, 426] width 425 height 15
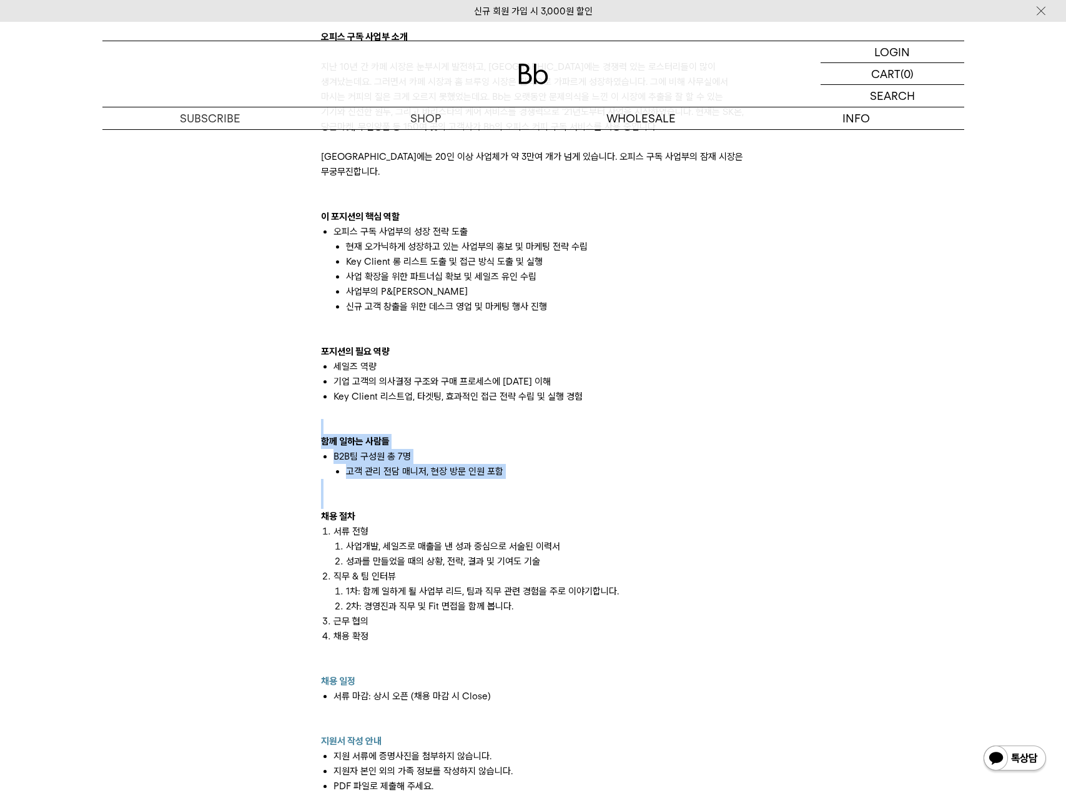
drag, startPoint x: 319, startPoint y: 408, endPoint x: 426, endPoint y: 484, distance: 131.7
click at [426, 484] on div "빈브라더스의 B2B팀은 원두를 사용하는 사업자 대상으로 다양한 비즈니스를 하고 있습니다. 도매 원두 납품: 카페, F&B, 호텔 사업자 대상으…" at bounding box center [533, 432] width 437 height 1077
click at [426, 494] on div at bounding box center [533, 501] width 425 height 15
drag, startPoint x: 426, startPoint y: 484, endPoint x: 322, endPoint y: 389, distance: 141.5
click at [322, 389] on div "빈브라더스의 B2B팀은 원두를 사용하는 사업자 대상으로 다양한 비즈니스를 하고 있습니다. 도매 원두 납품: 카페, F&B, 호텔 사업자 대상으…" at bounding box center [533, 351] width 425 height 914
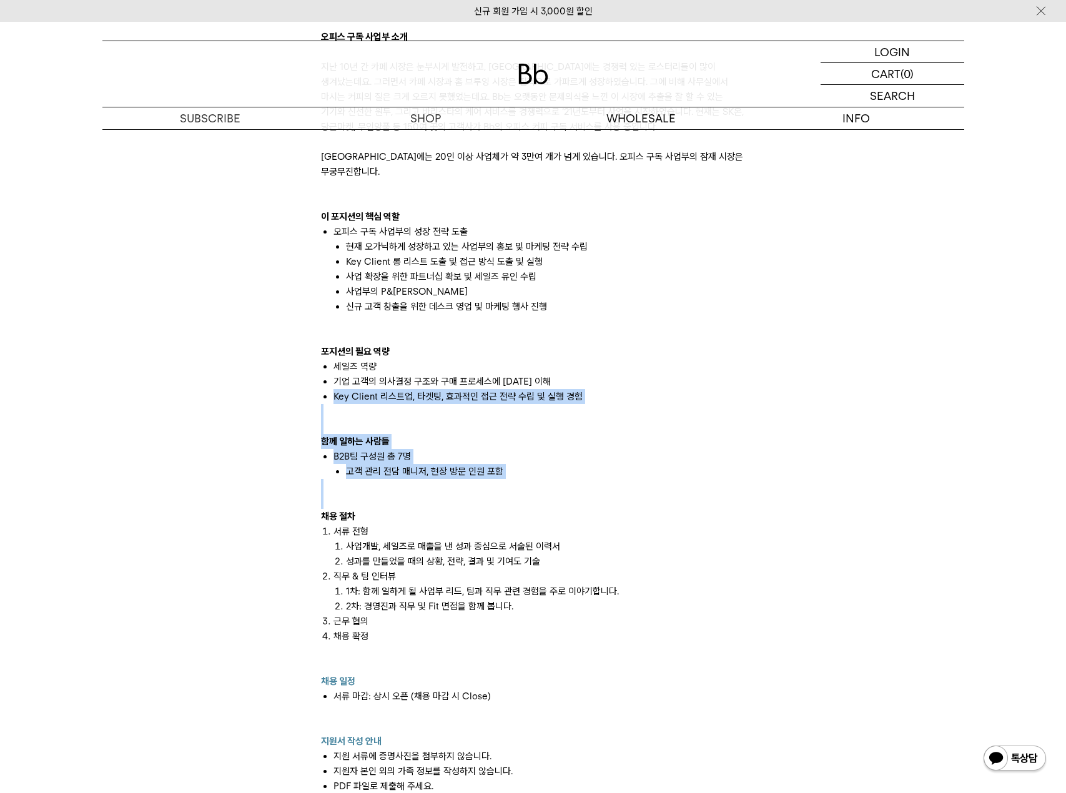
click at [322, 389] on ul "세일즈 역량 기업 고객의 의사결정 구조와 구매 프로세스에 대한 이해 Key Client 리스트업, 타겟팅, 효과적인 접근 전략 수립 및 실행 …" at bounding box center [533, 381] width 425 height 45
drag, startPoint x: 324, startPoint y: 398, endPoint x: 421, endPoint y: 501, distance: 141.8
click at [420, 500] on div "빈브라더스의 B2B팀은 원두를 사용하는 사업자 대상으로 다양한 비즈니스를 하고 있습니다. 도매 원두 납품: 카페, F&B, 호텔 사업자 대상으…" at bounding box center [533, 351] width 425 height 914
click at [421, 509] on div "채용 절차 서류 전형 사업개발, 세일즈로 매출을 낸 성과 중심으로 서술된 이력서 성과를 만들었을 때의 상황, 전략, 결과 및 기여도 기술 직무…" at bounding box center [533, 591] width 425 height 165
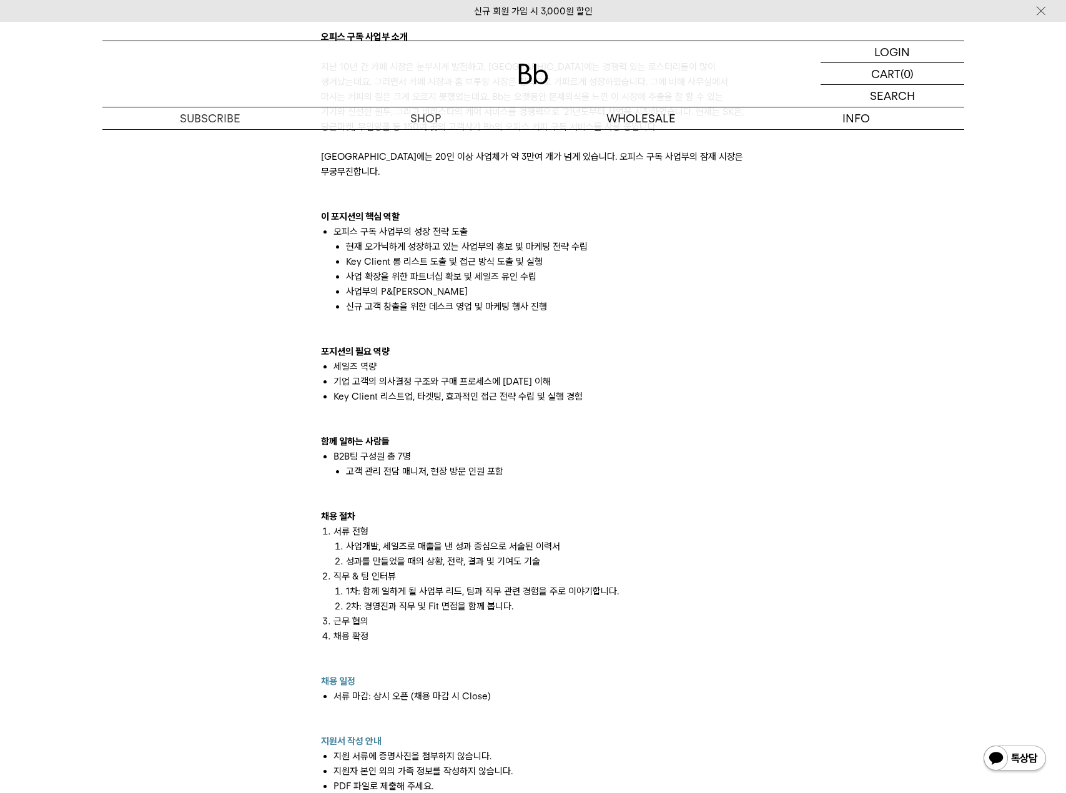
scroll to position [937, 0]
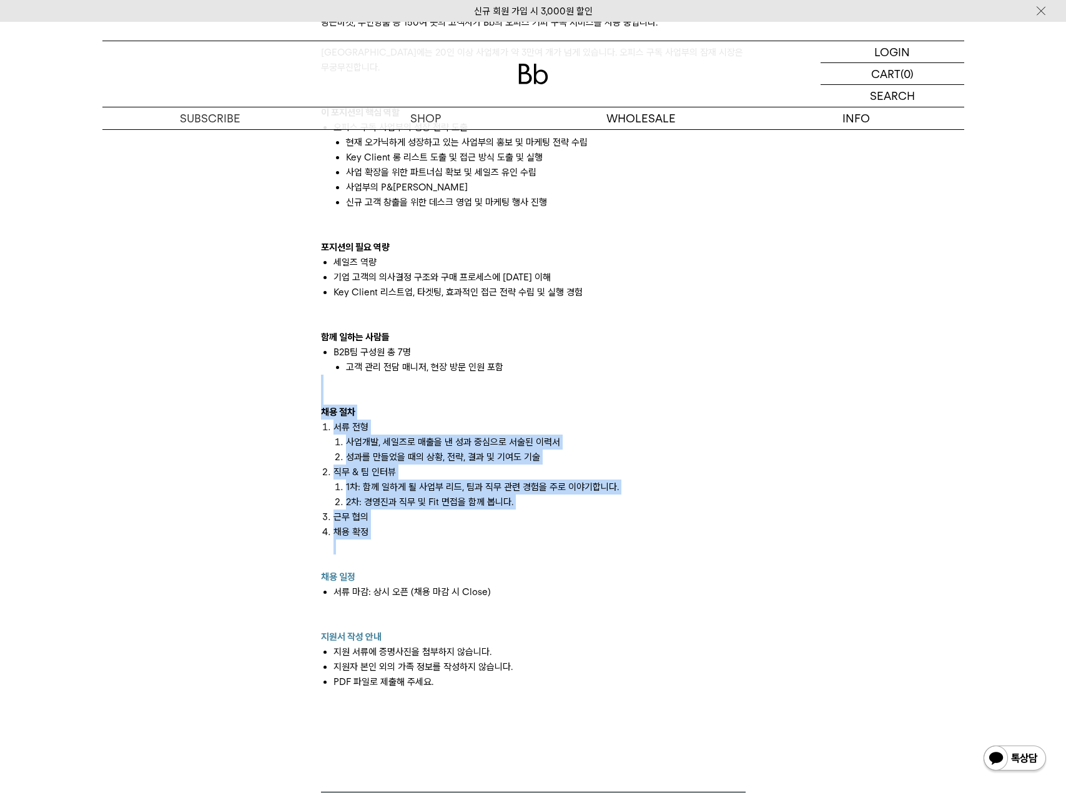
drag, startPoint x: 357, startPoint y: 374, endPoint x: 485, endPoint y: 544, distance: 212.7
click at [485, 544] on div "빈브라더스의 B2B팀은 원두를 사용하는 사업자 대상으로 다양한 비즈니스를 하고 있습니다. 도매 원두 납품: 카페, F&B, 호텔 사업자 대상으…" at bounding box center [533, 247] width 425 height 914
click at [485, 544] on li "채용 확정" at bounding box center [540, 547] width 412 height 45
drag, startPoint x: 485, startPoint y: 550, endPoint x: 420, endPoint y: 372, distance: 188.9
click at [420, 372] on div "빈브라더스의 B2B팀은 원두를 사용하는 사업자 대상으로 다양한 비즈니스를 하고 있습니다. 도매 원두 납품: 카페, F&B, 호텔 사업자 대상으…" at bounding box center [533, 247] width 425 height 914
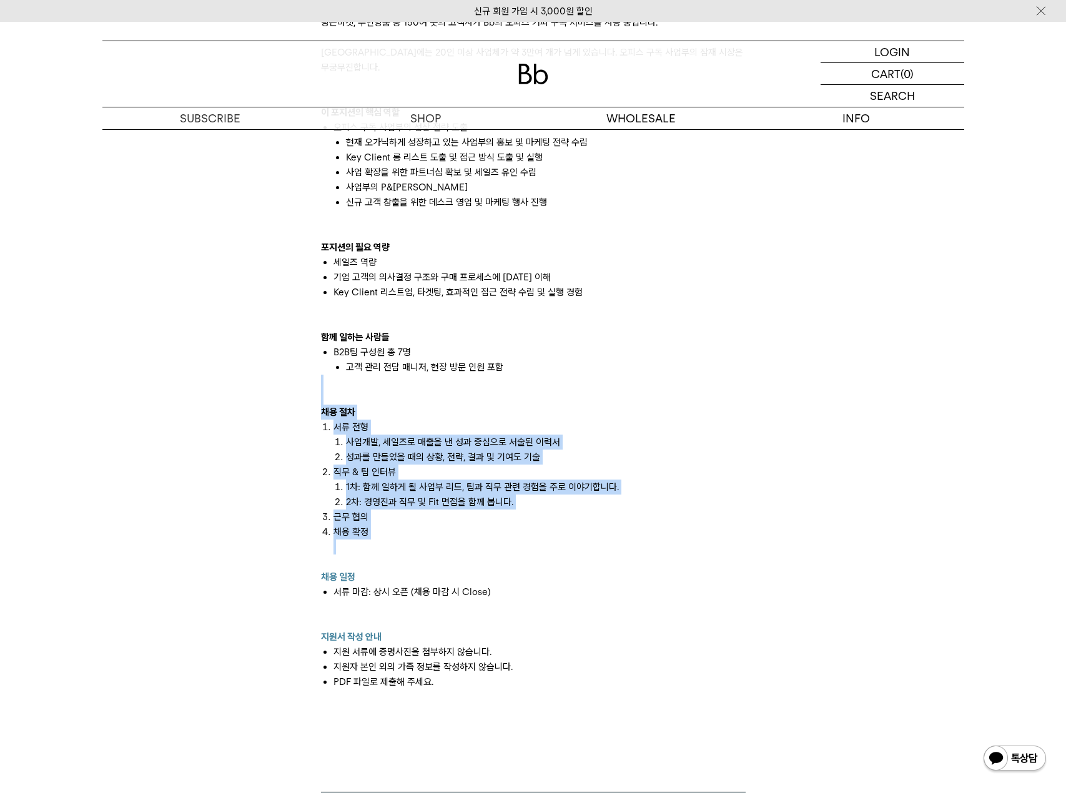
click at [423, 390] on div at bounding box center [533, 397] width 425 height 15
drag, startPoint x: 415, startPoint y: 364, endPoint x: 450, endPoint y: 550, distance: 189.4
click at [450, 550] on div "빈브라더스의 B2B팀은 원두를 사용하는 사업자 대상으로 다양한 비즈니스를 하고 있습니다. 도매 원두 납품: 카페, F&B, 호텔 사업자 대상으…" at bounding box center [533, 247] width 425 height 914
click at [450, 550] on li "채용 확정" at bounding box center [540, 547] width 412 height 45
drag, startPoint x: 443, startPoint y: 561, endPoint x: 442, endPoint y: 347, distance: 214.3
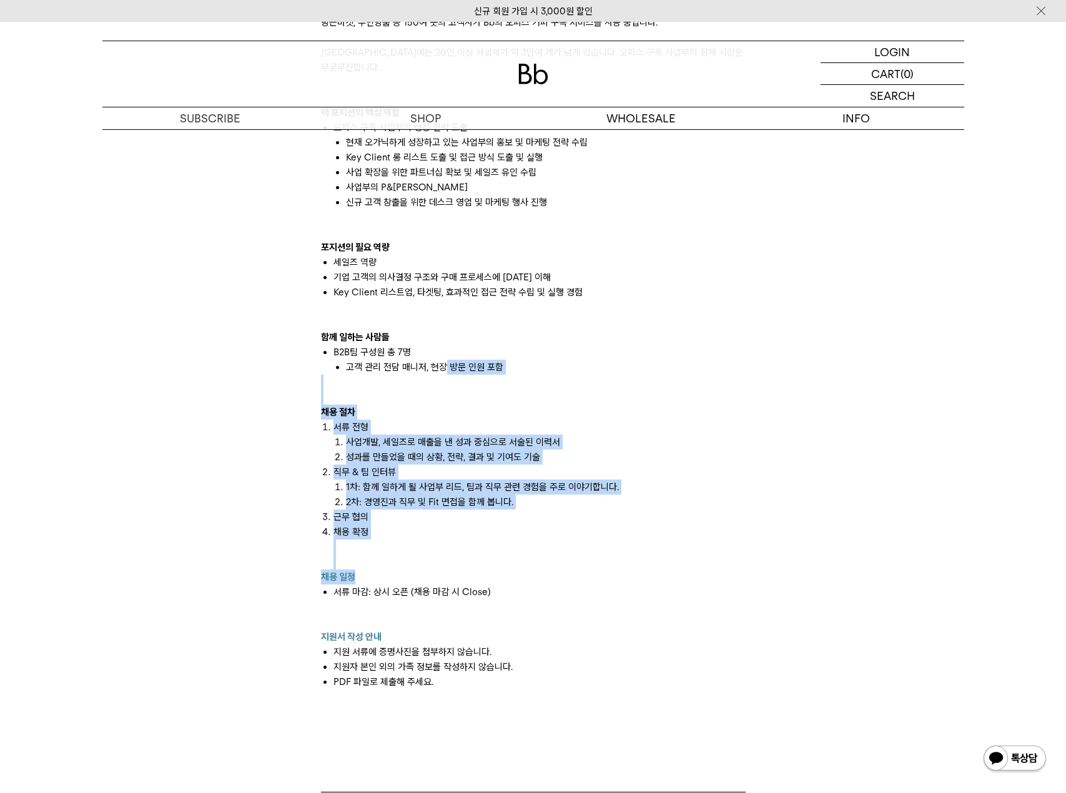
click at [442, 347] on div "빈브라더스의 B2B팀은 원두를 사용하는 사업자 대상으로 다양한 비즈니스를 하고 있습니다. 도매 원두 납품: 카페, F&B, 호텔 사업자 대상으…" at bounding box center [533, 247] width 425 height 914
click at [442, 360] on li "고객 관리 전담 매니저, 현장 방문 인원 포함" at bounding box center [546, 367] width 400 height 15
drag, startPoint x: 351, startPoint y: 547, endPoint x: 350, endPoint y: 364, distance: 183.0
click at [350, 364] on div "빈브라더스의 B2B팀은 원두를 사용하는 사업자 대상으로 다양한 비즈니스를 하고 있습니다. 도매 원두 납품: 카페, F&B, 호텔 사업자 대상으…" at bounding box center [533, 247] width 425 height 914
click at [350, 375] on div at bounding box center [533, 382] width 425 height 15
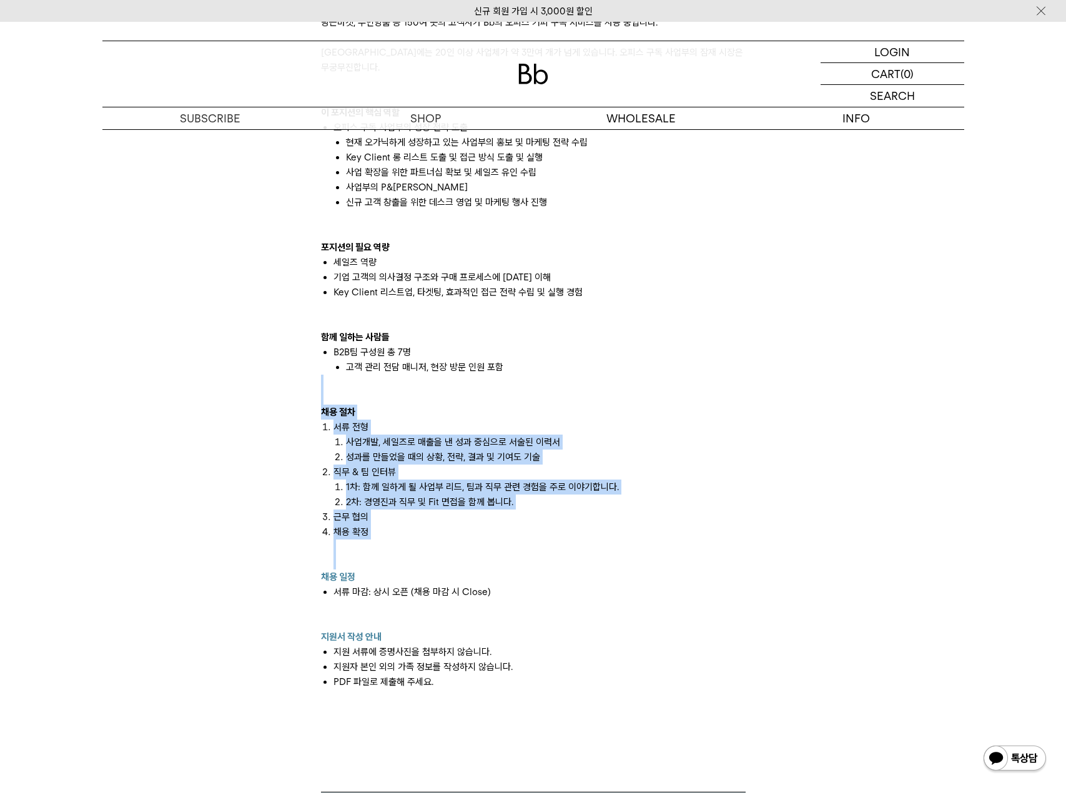
drag, startPoint x: 350, startPoint y: 364, endPoint x: 335, endPoint y: 549, distance: 186.1
click at [335, 549] on div "빈브라더스의 B2B팀은 원두를 사용하는 사업자 대상으로 다양한 비즈니스를 하고 있습니다. 도매 원두 납품: 카페, F&B, 호텔 사업자 대상으…" at bounding box center [533, 247] width 425 height 914
click at [335, 549] on li "채용 확정" at bounding box center [540, 547] width 412 height 45
drag, startPoint x: 335, startPoint y: 549, endPoint x: 360, endPoint y: 361, distance: 189.7
click at [360, 361] on div "빈브라더스의 B2B팀은 원두를 사용하는 사업자 대상으로 다양한 비즈니스를 하고 있습니다. 도매 원두 납품: 카페, F&B, 호텔 사업자 대상으…" at bounding box center [533, 247] width 425 height 914
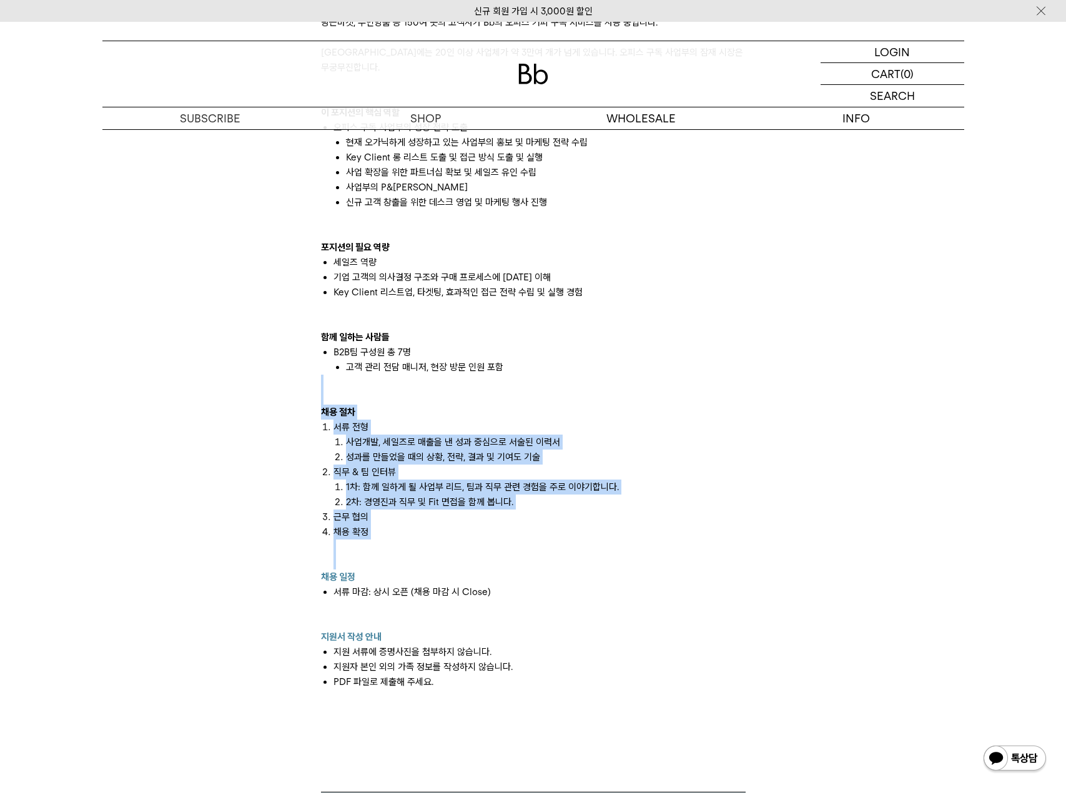
click at [360, 375] on div at bounding box center [533, 382] width 425 height 15
drag, startPoint x: 360, startPoint y: 361, endPoint x: 357, endPoint y: 546, distance: 184.9
click at [357, 546] on div "빈브라더스의 B2B팀은 원두를 사용하는 사업자 대상으로 다양한 비즈니스를 하고 있습니다. 도매 원두 납품: 카페, F&B, 호텔 사업자 대상으…" at bounding box center [533, 247] width 425 height 914
click at [357, 546] on li "채용 확정" at bounding box center [540, 547] width 412 height 45
drag, startPoint x: 357, startPoint y: 546, endPoint x: 365, endPoint y: 367, distance: 178.9
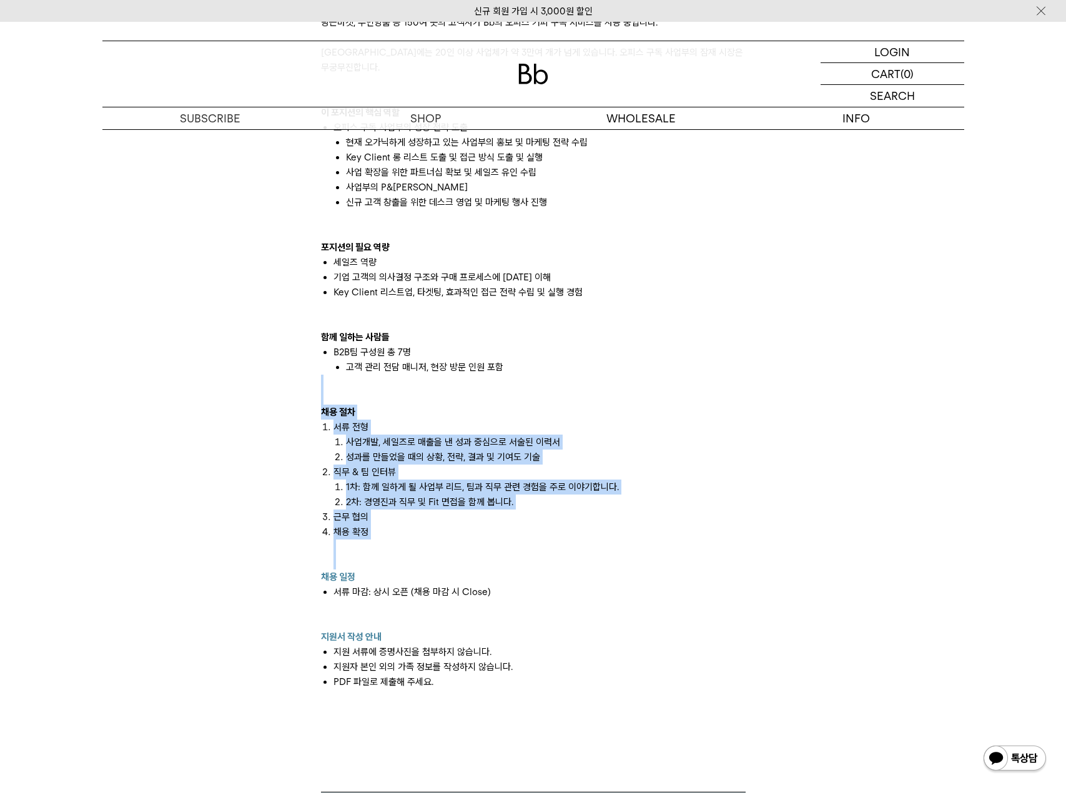
click at [365, 367] on div "빈브라더스의 B2B팀은 원두를 사용하는 사업자 대상으로 다양한 비즈니스를 하고 있습니다. 도매 원두 납품: 카페, F&B, 호텔 사업자 대상으…" at bounding box center [533, 247] width 425 height 914
click at [365, 375] on div at bounding box center [533, 382] width 425 height 15
drag, startPoint x: 365, startPoint y: 367, endPoint x: 362, endPoint y: 547, distance: 179.3
click at [362, 547] on div "빈브라더스의 B2B팀은 원두를 사용하는 사업자 대상으로 다양한 비즈니스를 하고 있습니다. 도매 원두 납품: 카페, F&B, 호텔 사업자 대상으…" at bounding box center [533, 247] width 425 height 914
click at [362, 547] on li "채용 확정" at bounding box center [540, 547] width 412 height 45
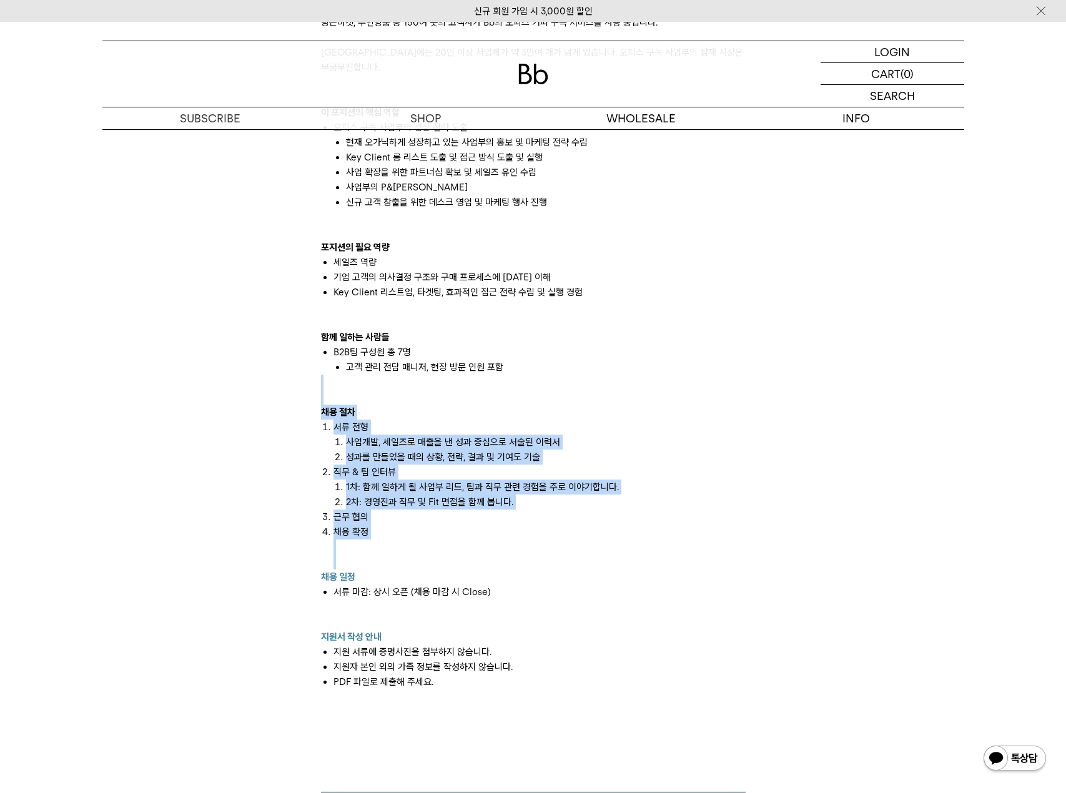
drag, startPoint x: 362, startPoint y: 547, endPoint x: 365, endPoint y: 367, distance: 179.3
click at [365, 369] on div "빈브라더스의 B2B팀은 원두를 사용하는 사업자 대상으로 다양한 비즈니스를 하고 있습니다. 도매 원두 납품: 카페, F&B, 호텔 사업자 대상으…" at bounding box center [533, 247] width 425 height 914
click at [365, 375] on div at bounding box center [533, 382] width 425 height 15
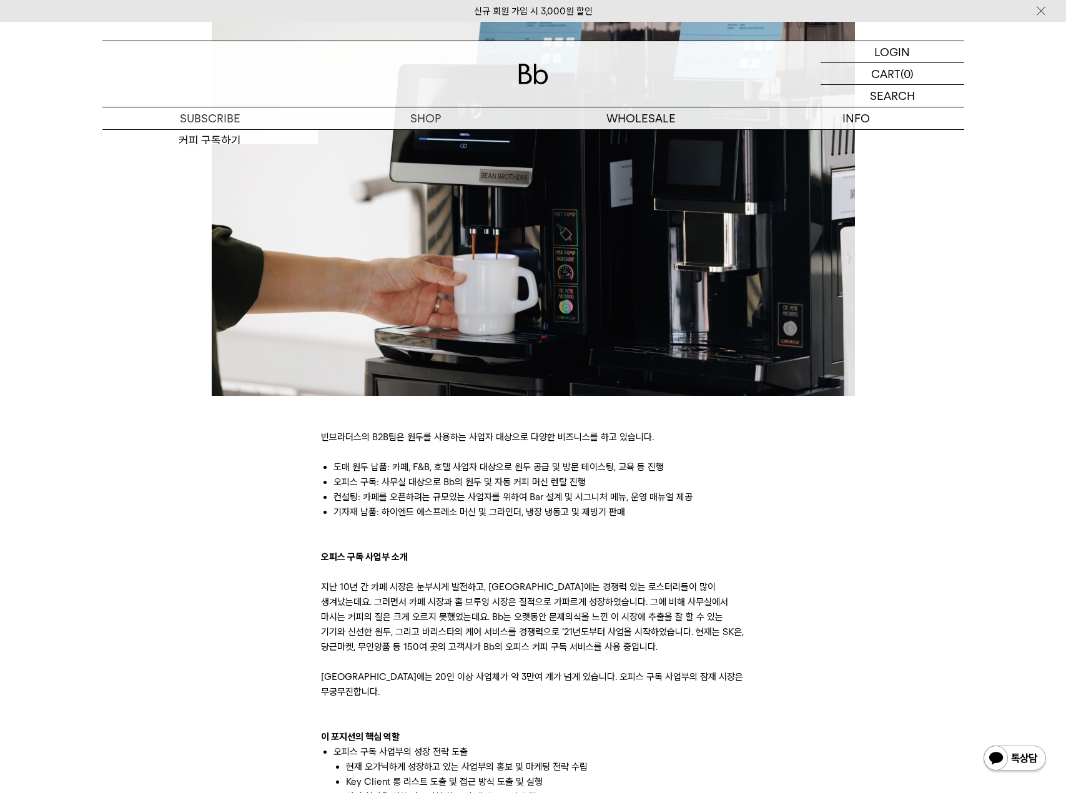
scroll to position [0, 0]
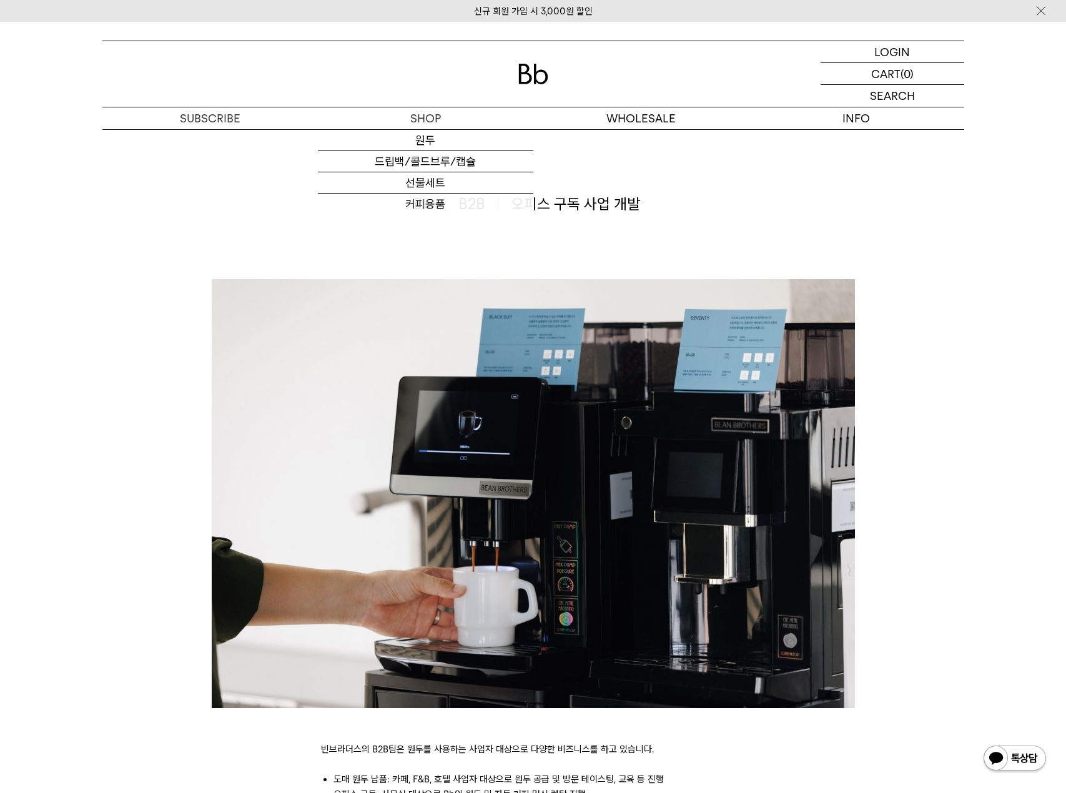
click at [528, 82] on img at bounding box center [533, 74] width 30 height 21
